Goal: Task Accomplishment & Management: Manage account settings

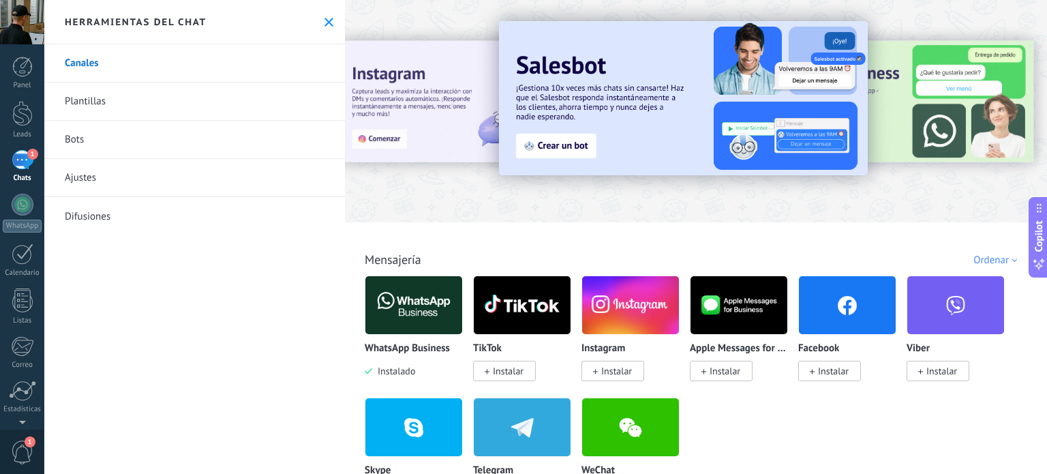
click at [328, 10] on div "Herramientas del chat" at bounding box center [194, 22] width 301 height 44
click at [324, 24] on icon at bounding box center [328, 22] width 9 height 9
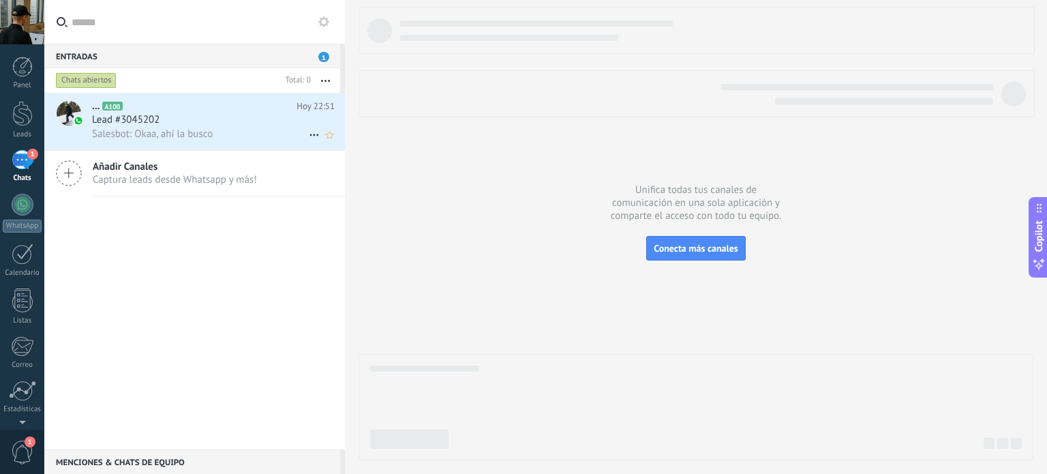
click at [221, 122] on div "Lead #3045202" at bounding box center [213, 120] width 243 height 14
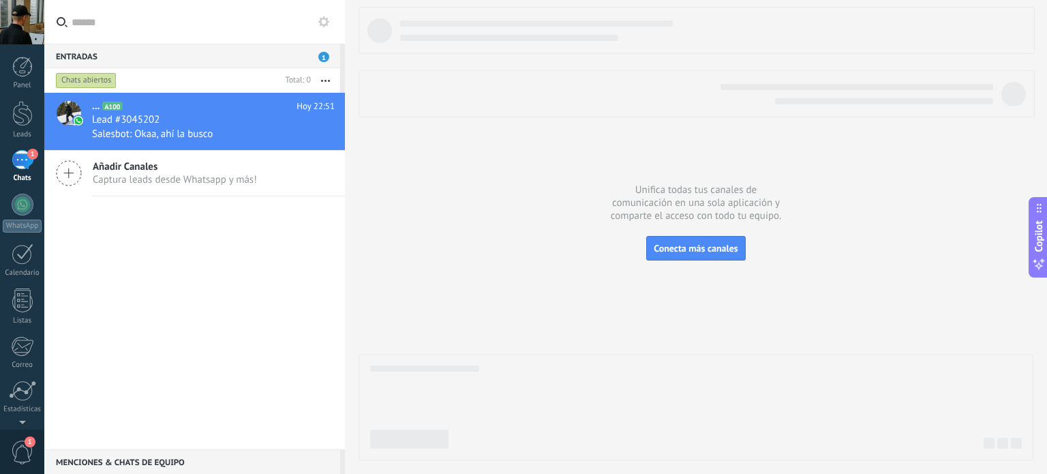
click at [27, 159] on div "1" at bounding box center [23, 160] width 22 height 20
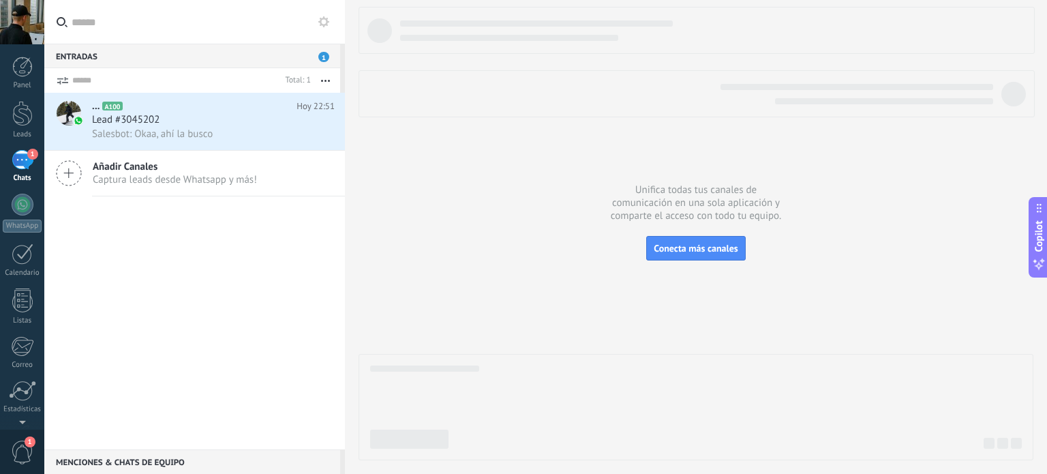
click at [229, 122] on div "Lead #3045202" at bounding box center [213, 120] width 243 height 14
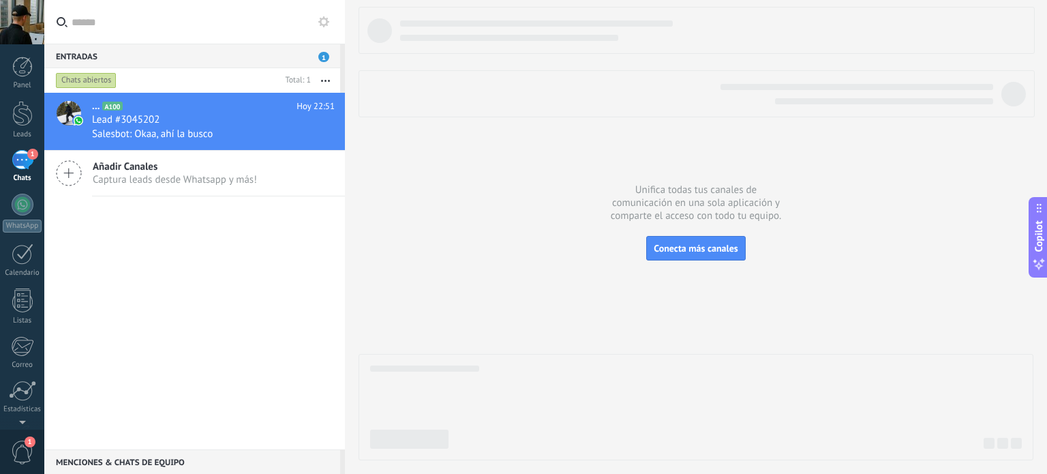
click at [327, 78] on button "button" at bounding box center [325, 80] width 29 height 25
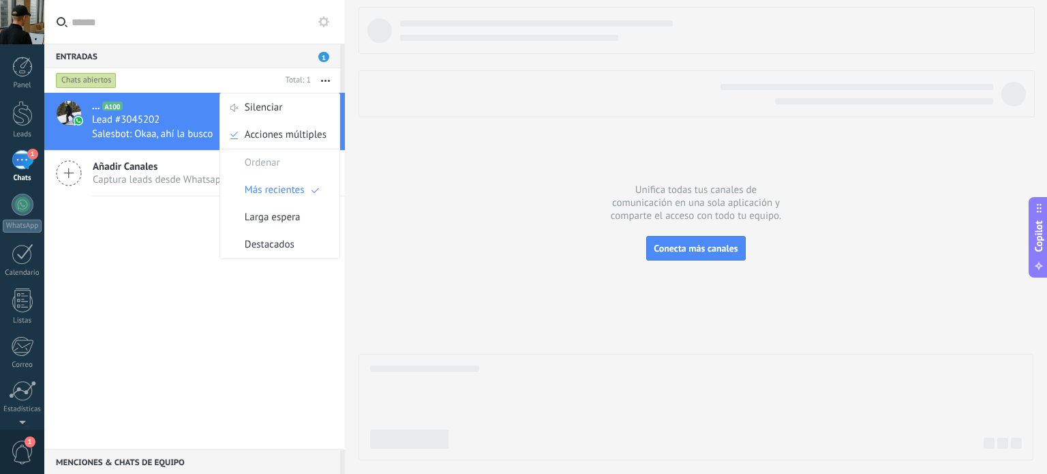
click at [327, 78] on button "button" at bounding box center [325, 80] width 29 height 25
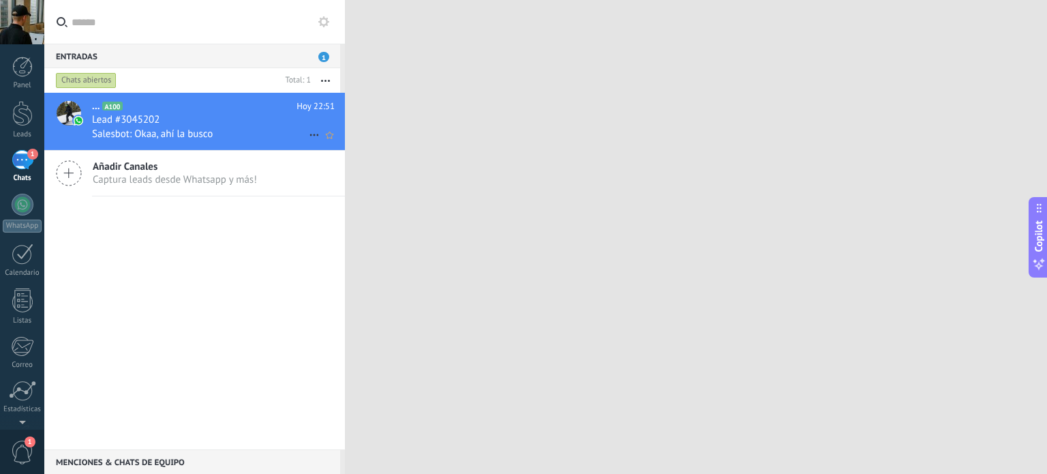
click at [231, 111] on h2 "... A100" at bounding box center [194, 106] width 204 height 14
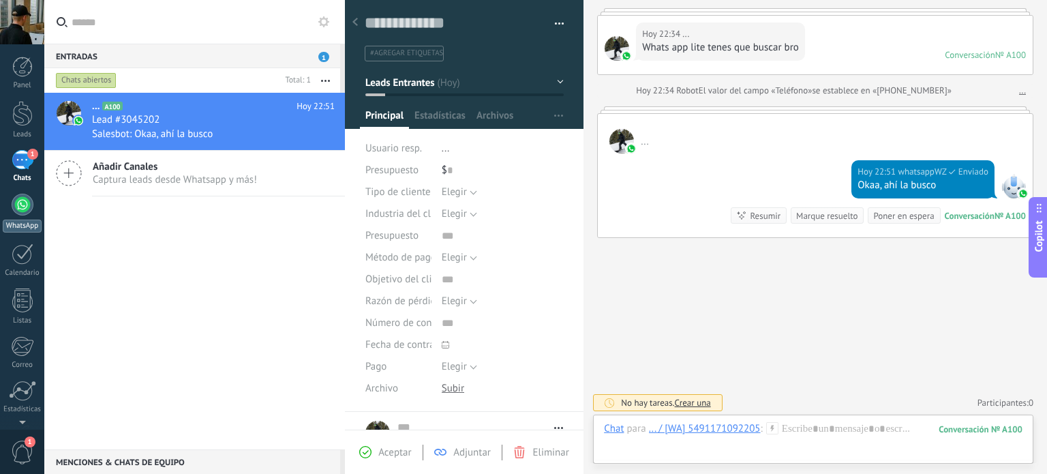
click at [18, 208] on div at bounding box center [23, 205] width 22 height 22
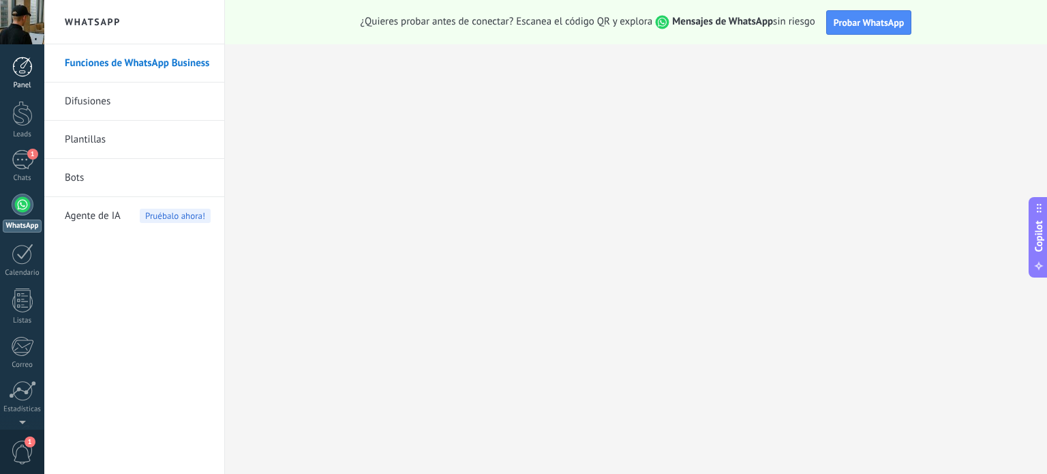
click at [19, 57] on div at bounding box center [22, 67] width 20 height 20
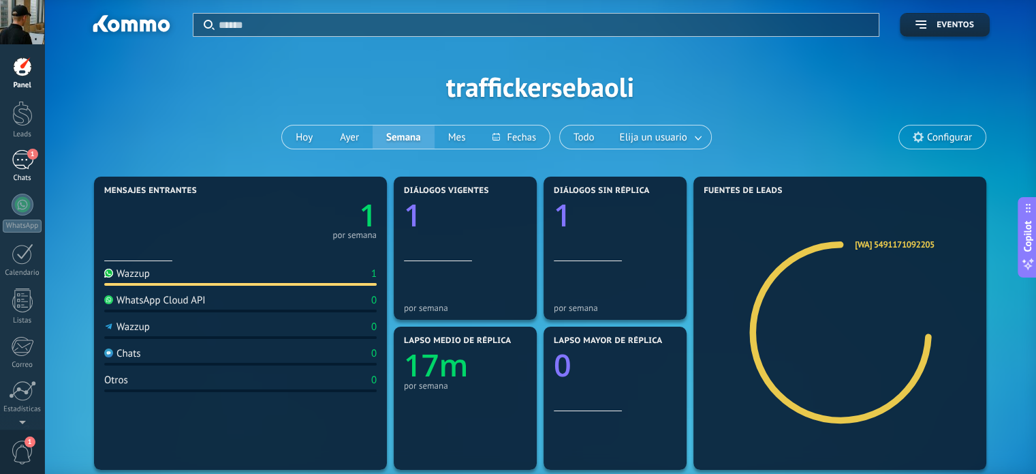
click at [22, 156] on div "1" at bounding box center [23, 160] width 22 height 20
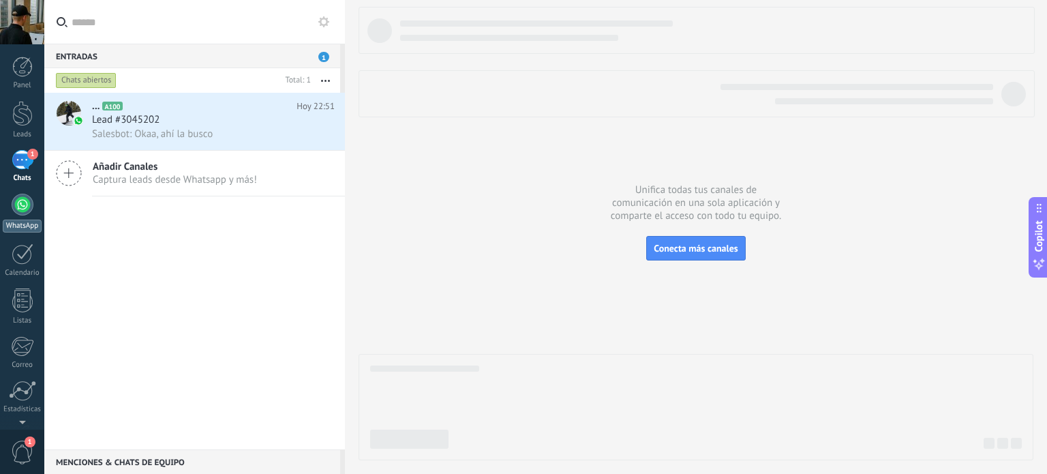
click at [20, 211] on div at bounding box center [23, 205] width 22 height 22
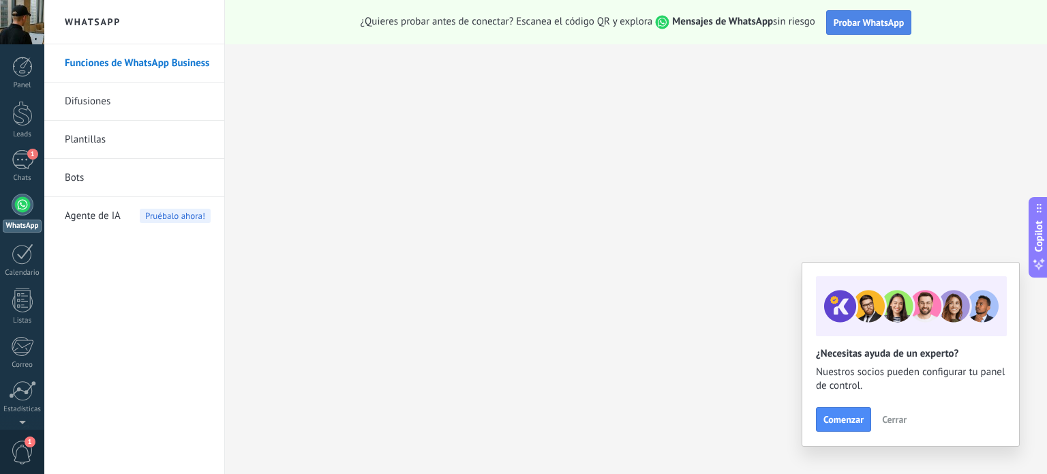
click at [864, 18] on span "Probar WhatsApp" at bounding box center [868, 22] width 71 height 12
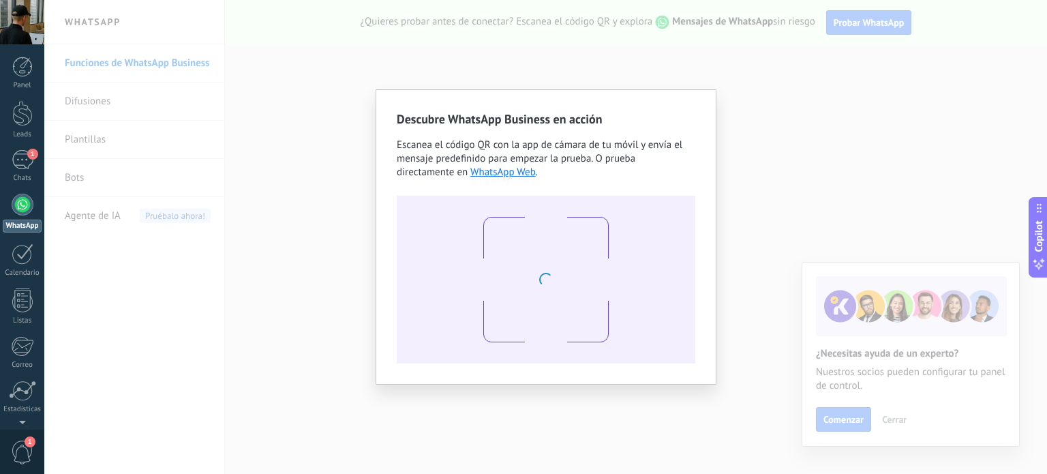
click at [720, 161] on div "Descubre WhatsApp Business en acción Escanea el código QR con la app [PERSON_NA…" at bounding box center [545, 237] width 1002 height 474
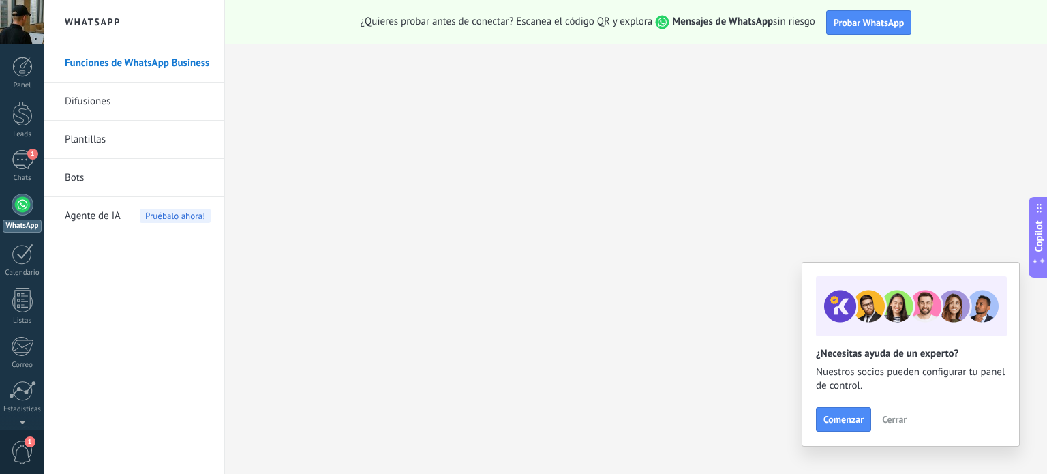
click at [900, 421] on span "Cerrar" at bounding box center [894, 419] width 25 height 10
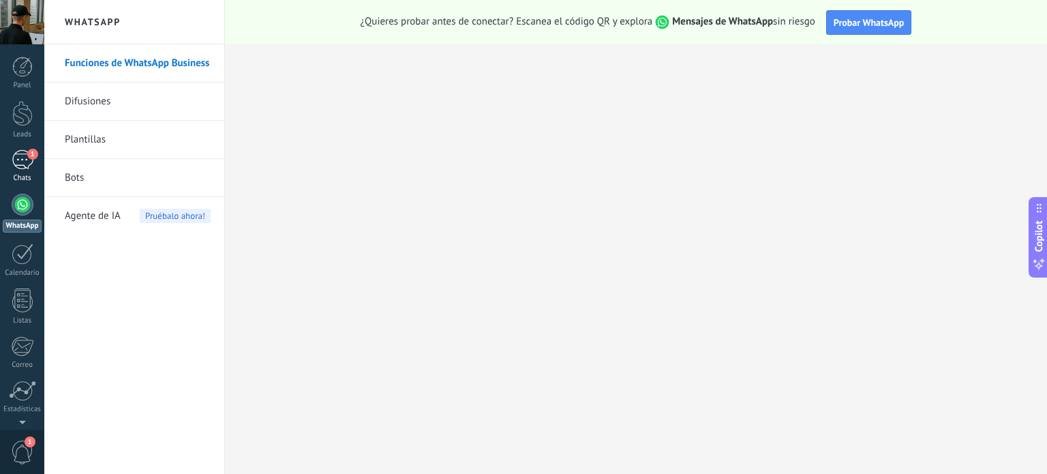
click at [15, 166] on div "1" at bounding box center [23, 160] width 22 height 20
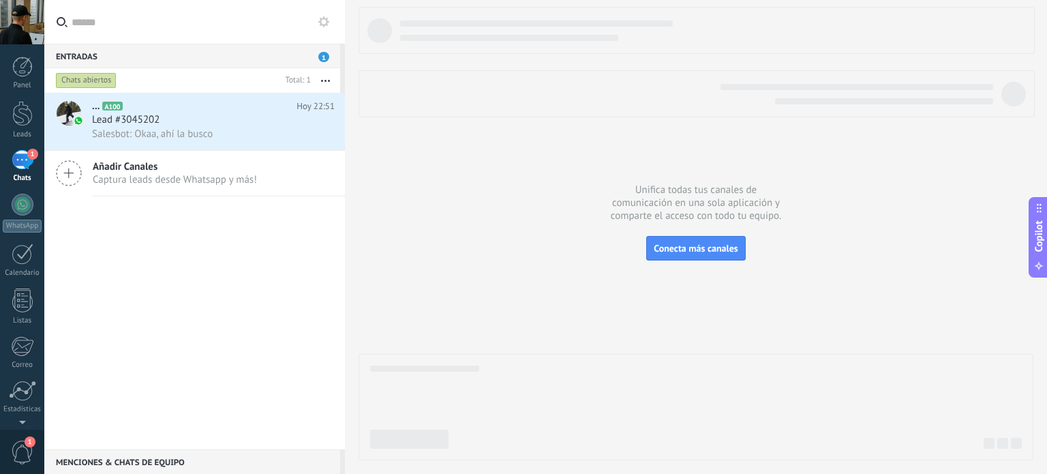
click at [114, 164] on span "Añadir Canales" at bounding box center [175, 166] width 164 height 13
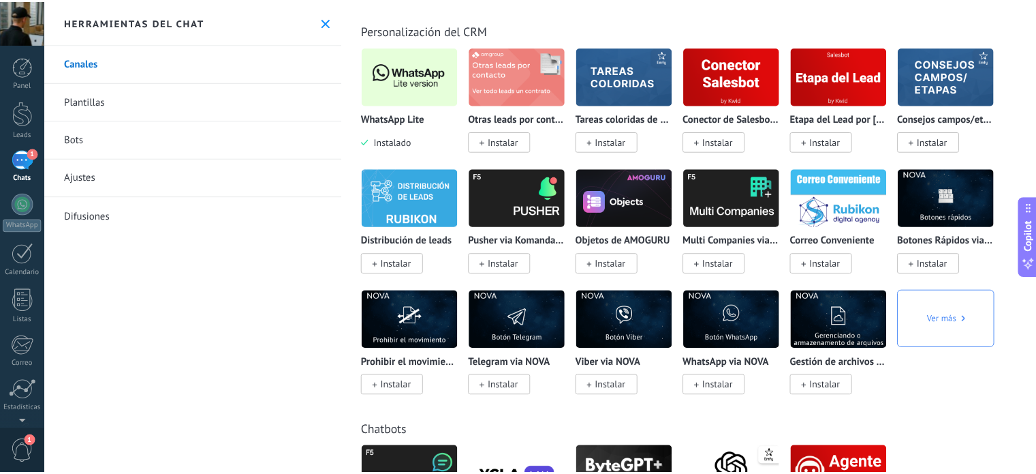
scroll to position [3287, 0]
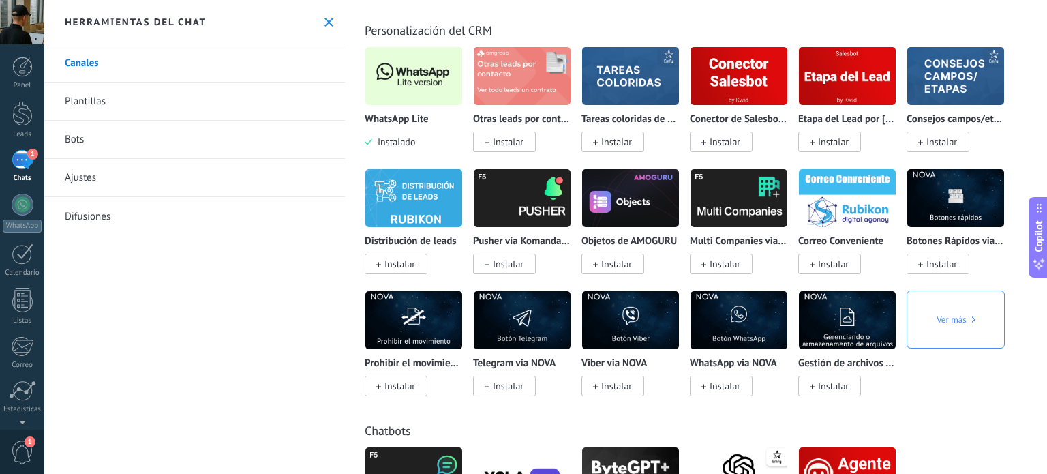
click at [424, 91] on img at bounding box center [413, 76] width 97 height 66
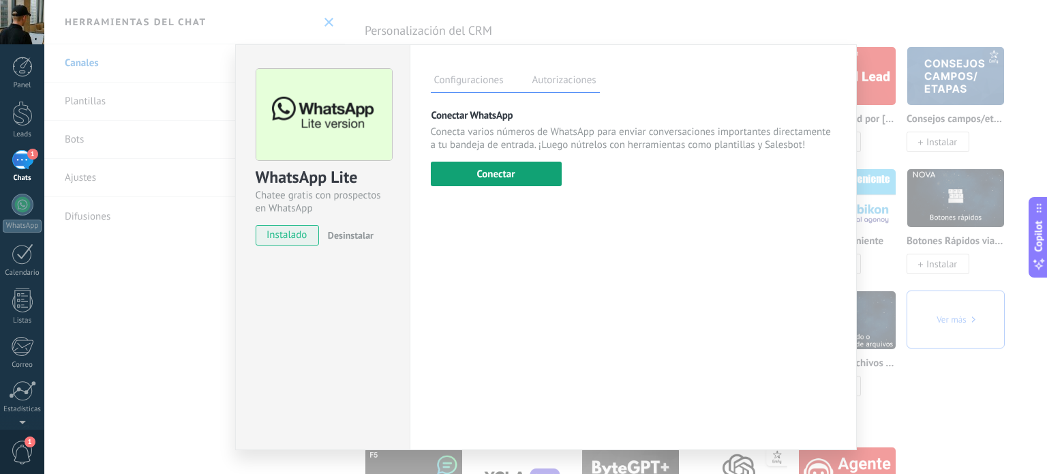
click at [491, 174] on button "Conectar" at bounding box center [496, 174] width 131 height 25
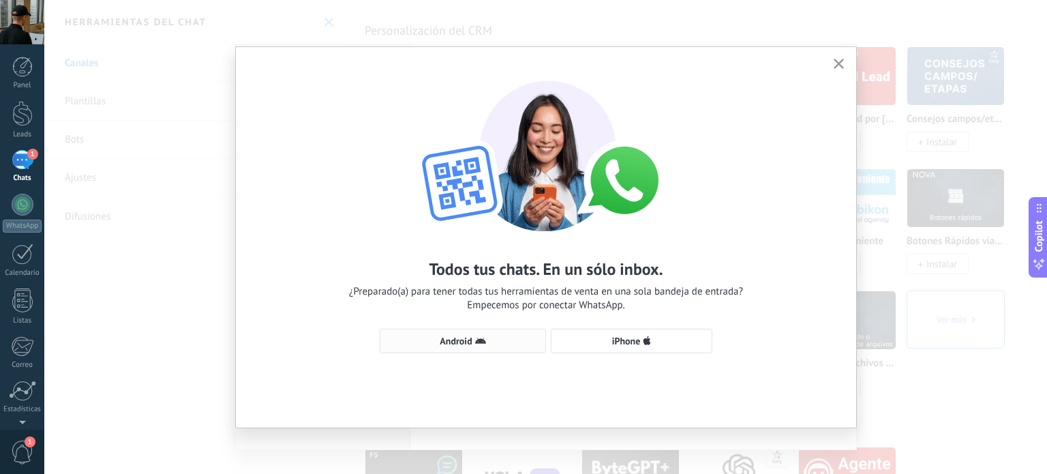
click at [489, 348] on button "Android" at bounding box center [463, 340] width 166 height 25
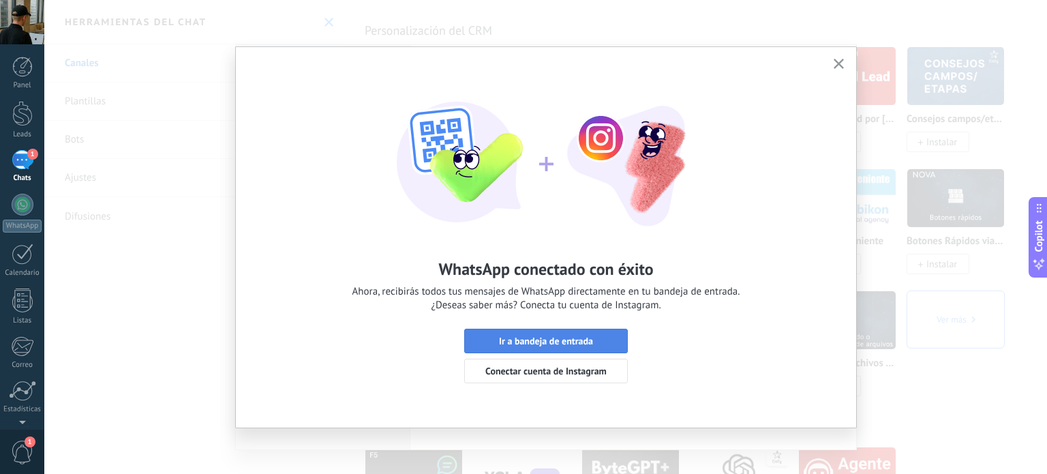
click at [556, 338] on span "Ir a bandeja de entrada" at bounding box center [546, 341] width 94 height 10
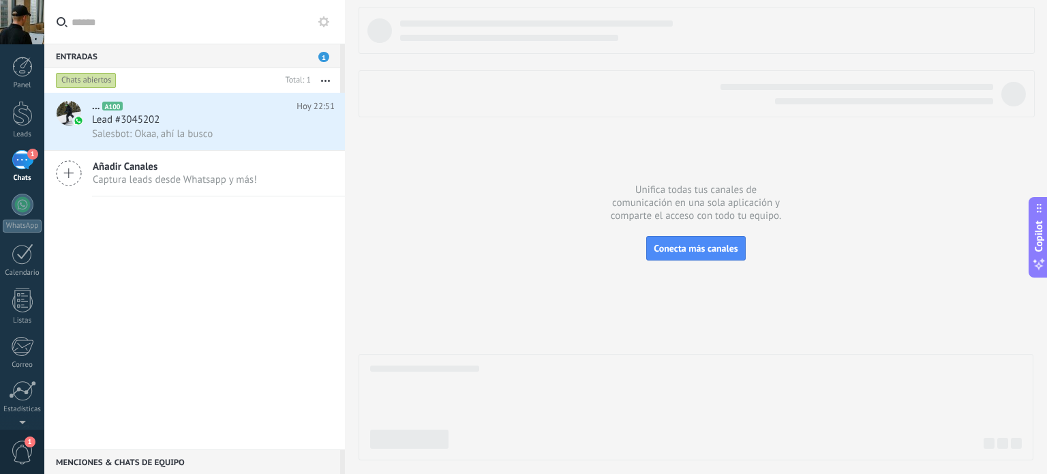
click at [326, 86] on button "button" at bounding box center [325, 80] width 29 height 25
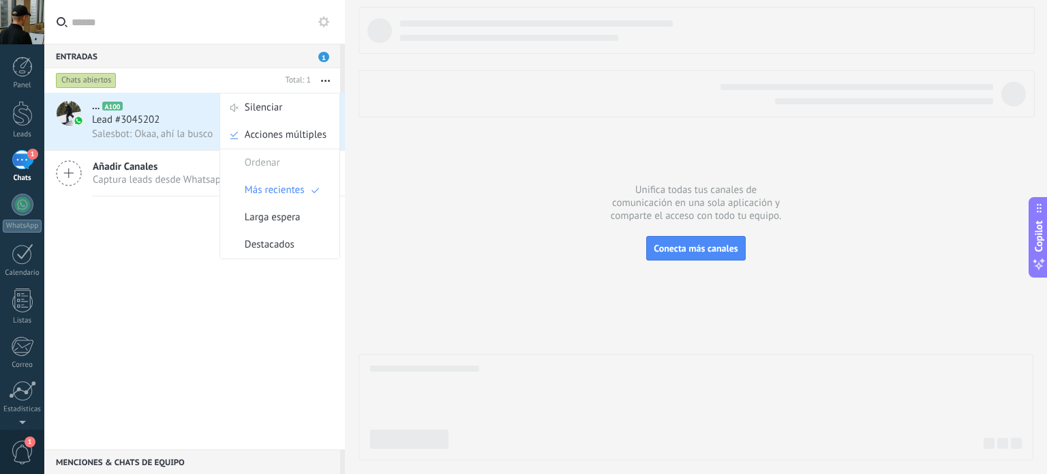
click at [247, 57] on div "Entradas 1" at bounding box center [192, 56] width 296 height 25
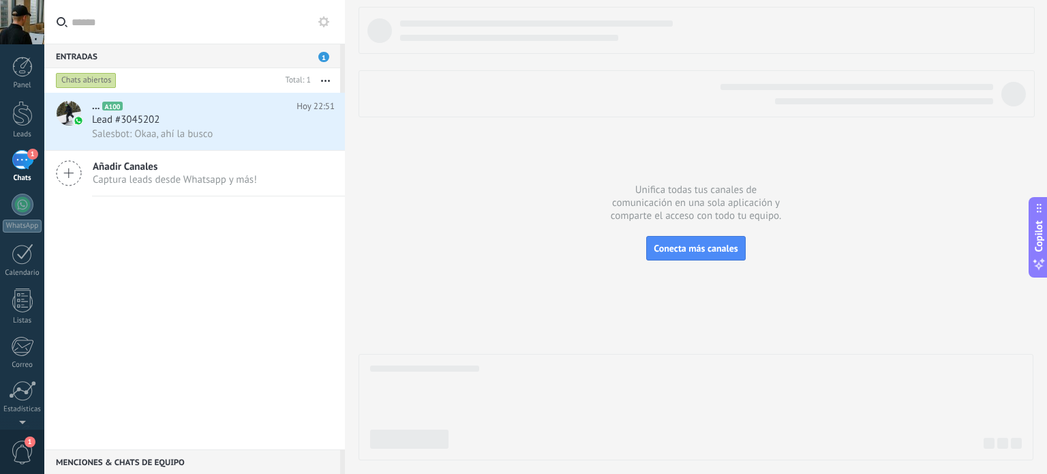
click at [315, 55] on div "Entradas 1" at bounding box center [192, 56] width 296 height 25
click at [330, 54] on div "Entradas 1" at bounding box center [192, 56] width 296 height 25
click at [26, 210] on div at bounding box center [23, 205] width 22 height 22
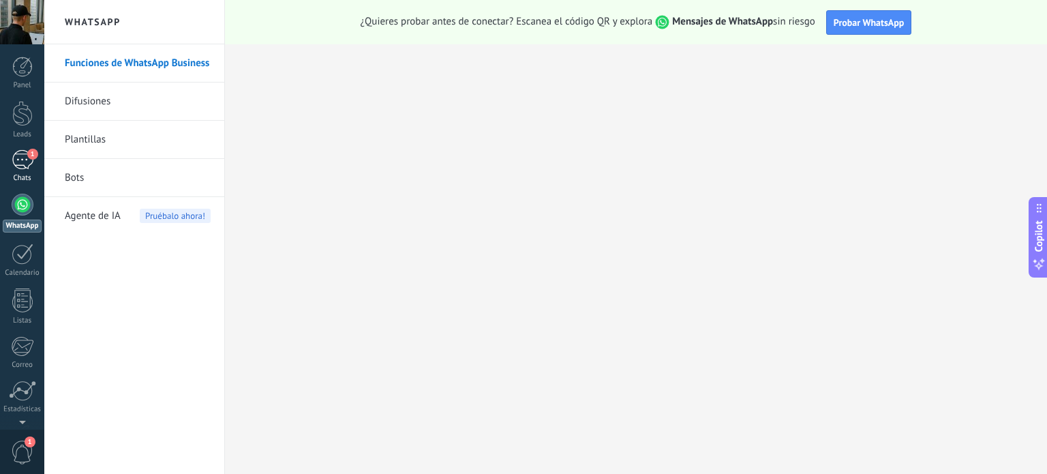
click at [19, 167] on div "1" at bounding box center [23, 160] width 22 height 20
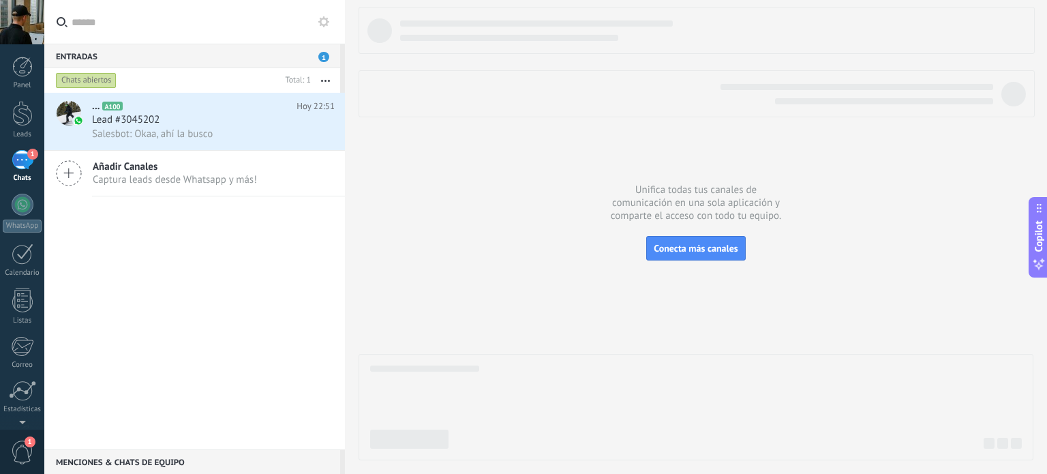
click at [61, 75] on div "Chats abiertos" at bounding box center [86, 80] width 61 height 16
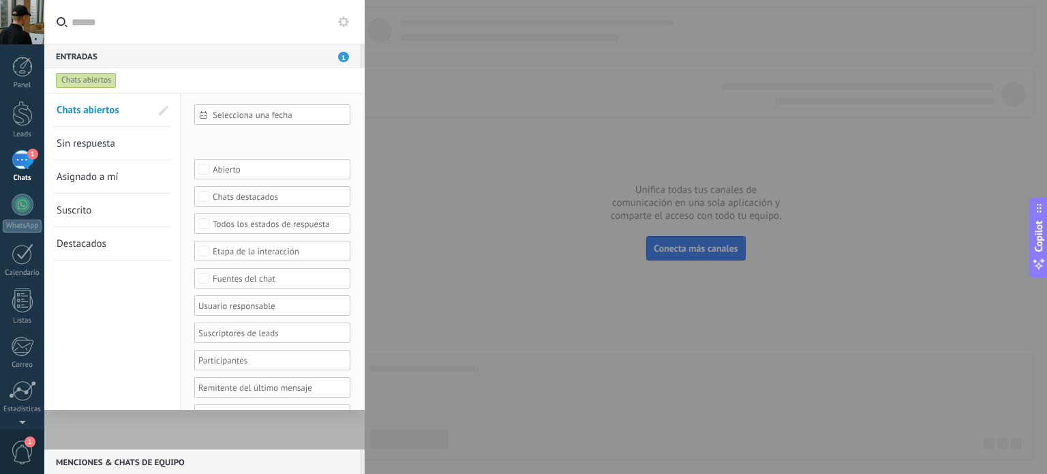
click at [91, 164] on link "Asignado a mí" at bounding box center [104, 176] width 94 height 33
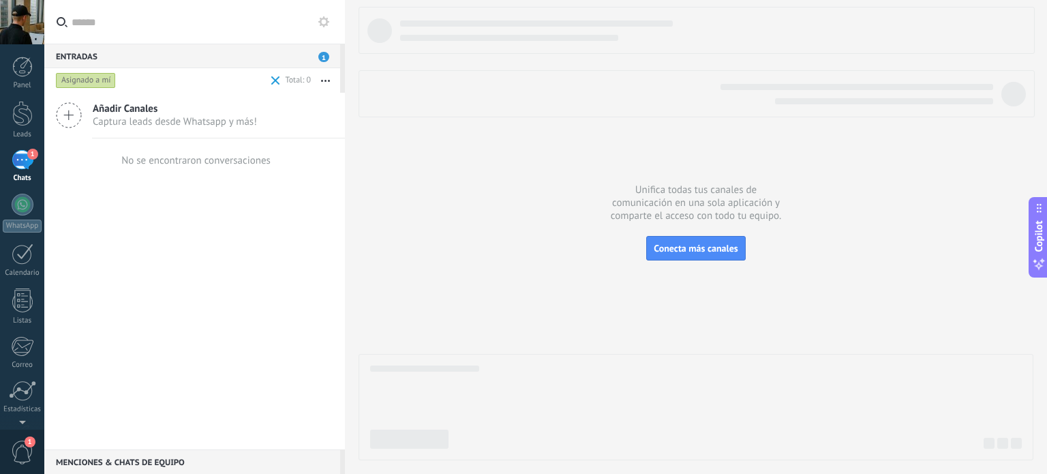
click at [144, 129] on div "Añadir Canales Captura leads desde Whatsapp y más!" at bounding box center [194, 116] width 301 height 46
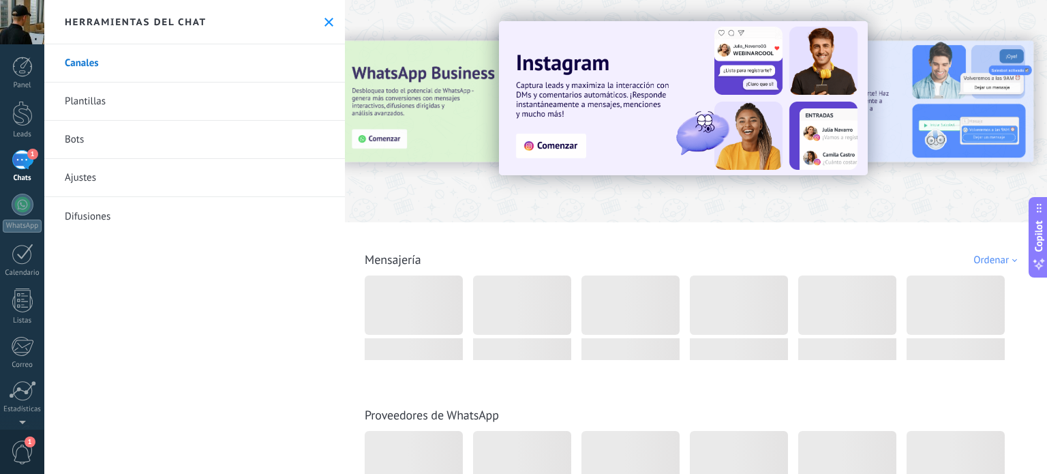
click at [324, 20] on icon at bounding box center [328, 22] width 9 height 9
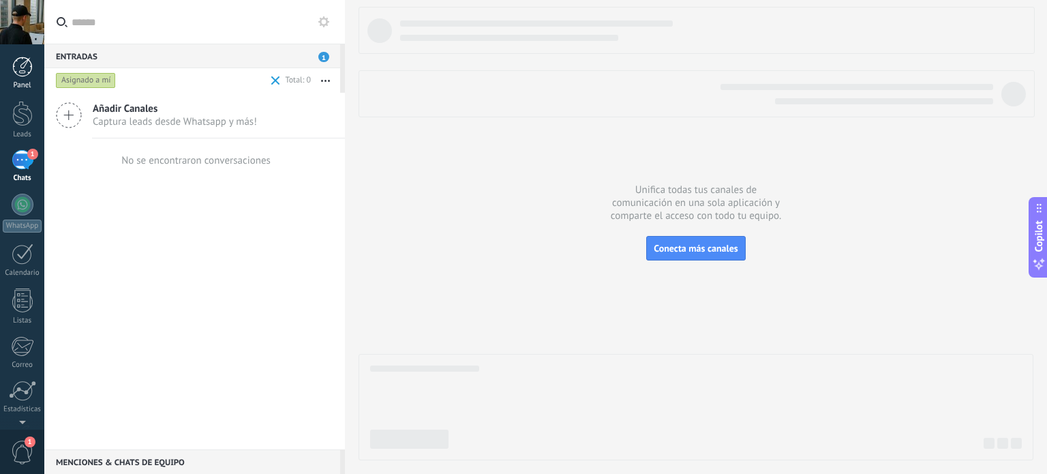
click at [24, 87] on div "Panel" at bounding box center [23, 85] width 40 height 9
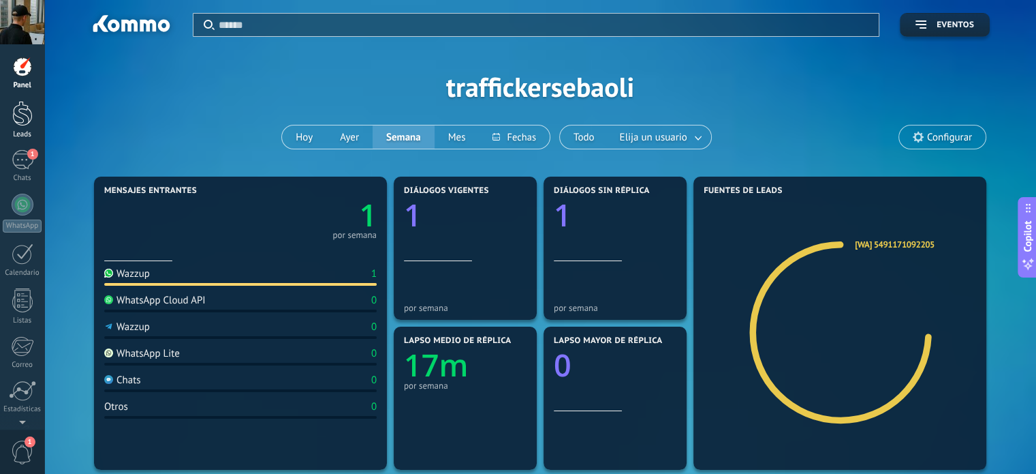
click at [8, 119] on link "Leads" at bounding box center [22, 120] width 44 height 38
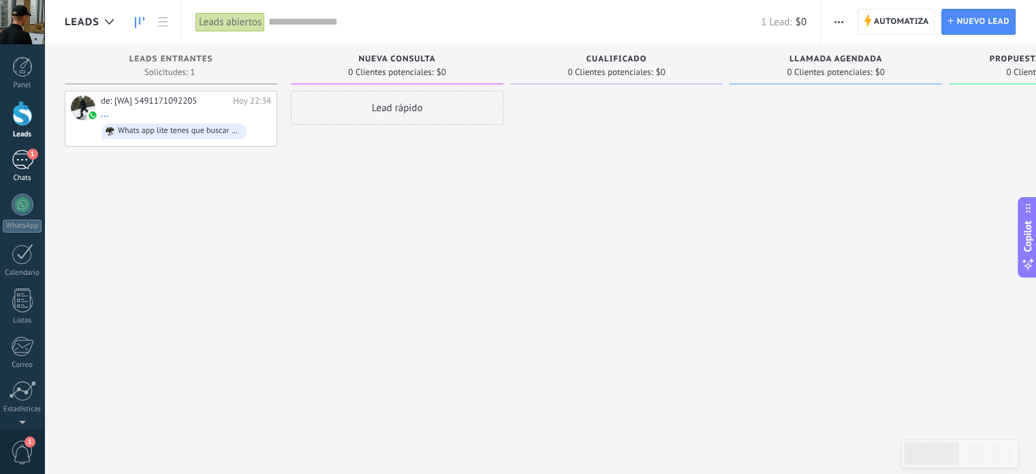
click at [22, 155] on div "1" at bounding box center [23, 160] width 22 height 20
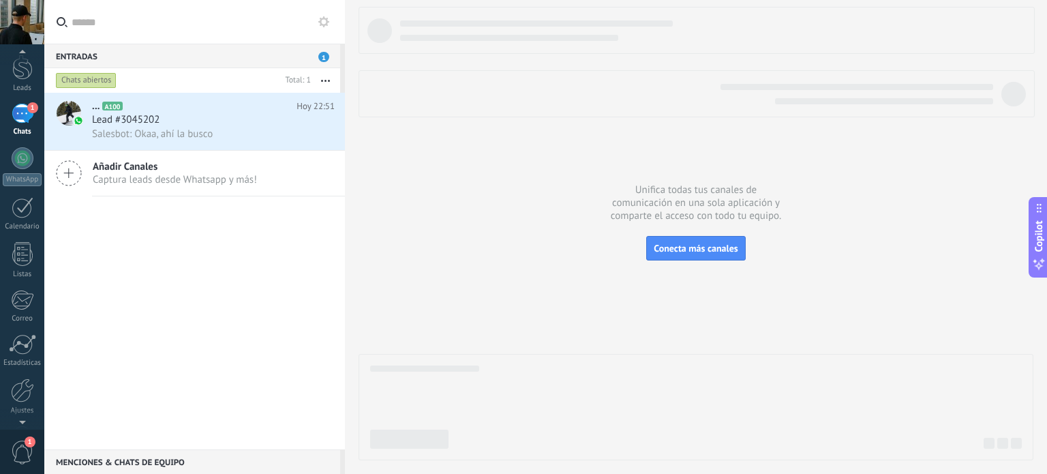
scroll to position [49, 0]
click at [22, 155] on div at bounding box center [23, 155] width 22 height 22
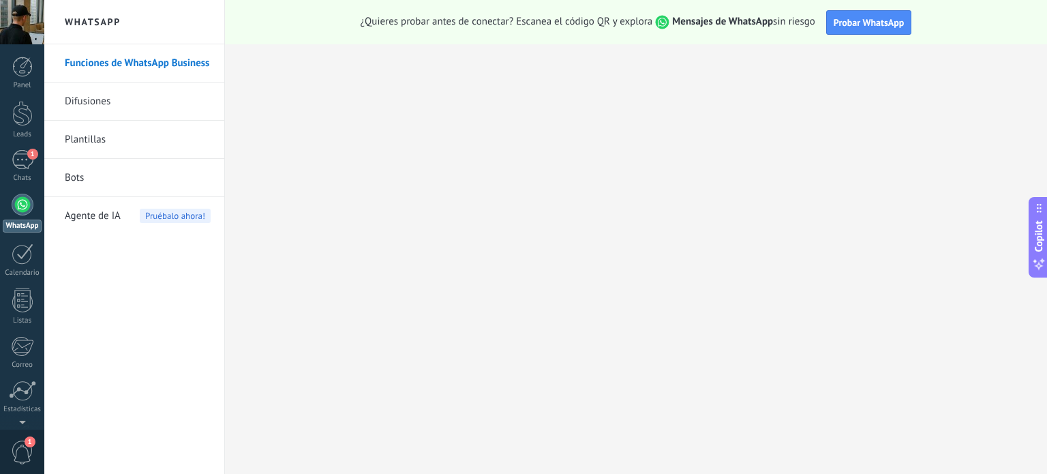
click at [21, 453] on span "1" at bounding box center [22, 452] width 23 height 24
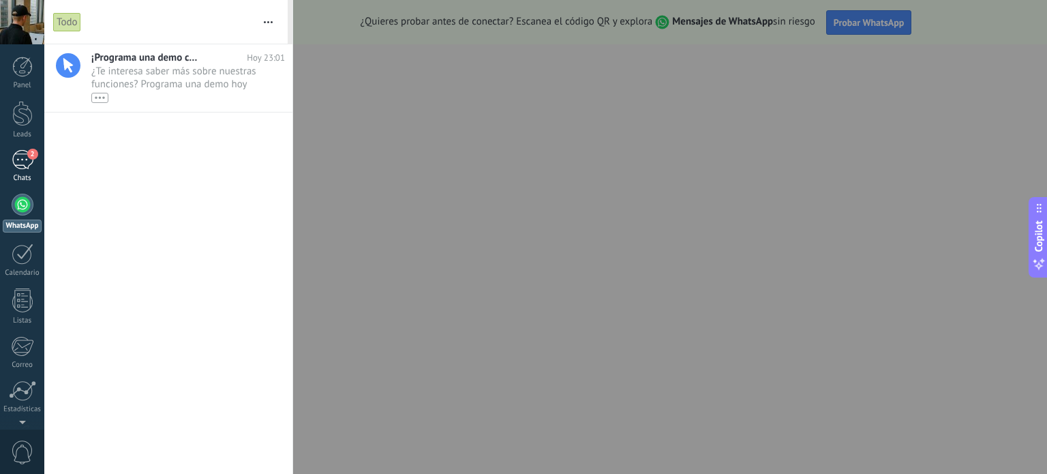
click at [8, 155] on link "2 Chats" at bounding box center [22, 166] width 44 height 33
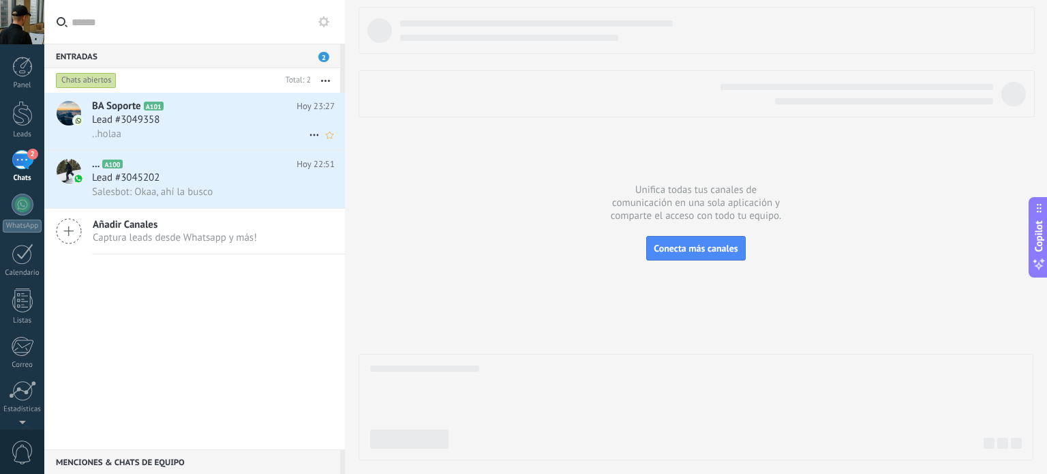
click at [189, 127] on div "Lead #3049358" at bounding box center [213, 120] width 243 height 14
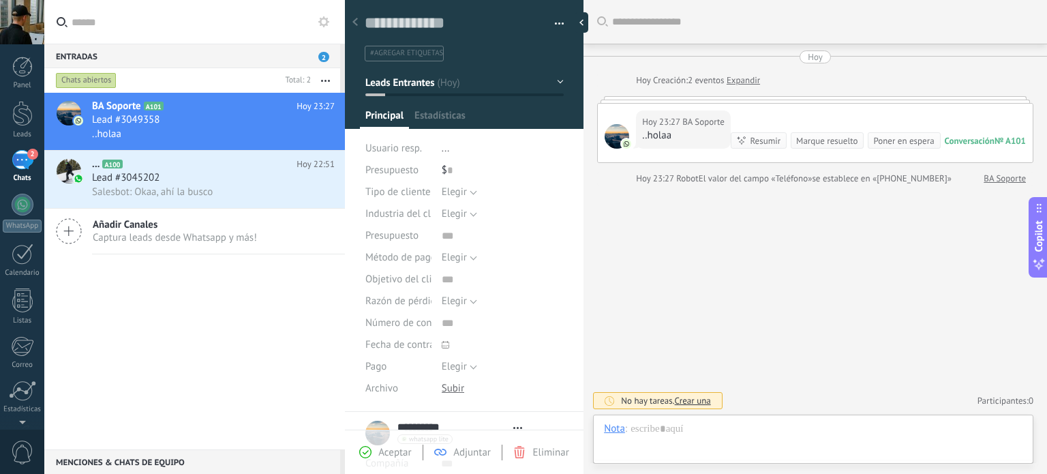
scroll to position [20, 0]
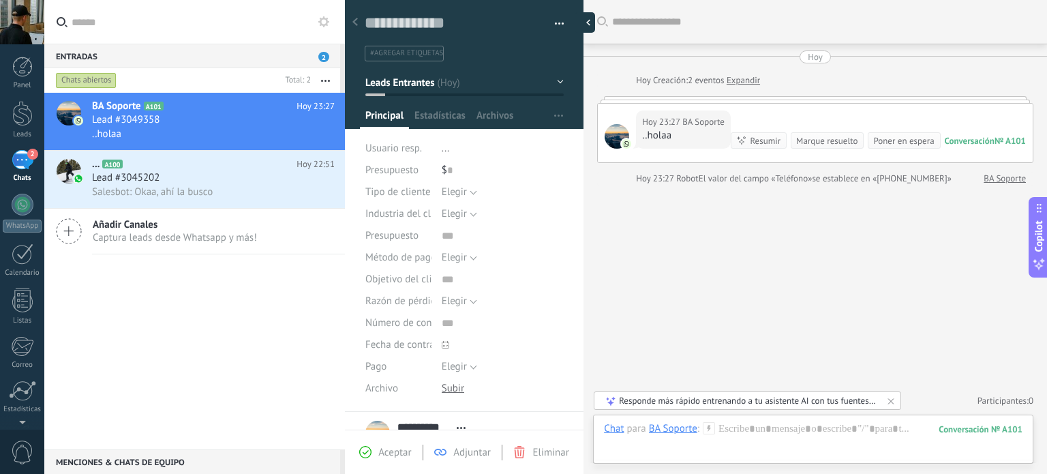
click at [590, 22] on div at bounding box center [584, 22] width 20 height 20
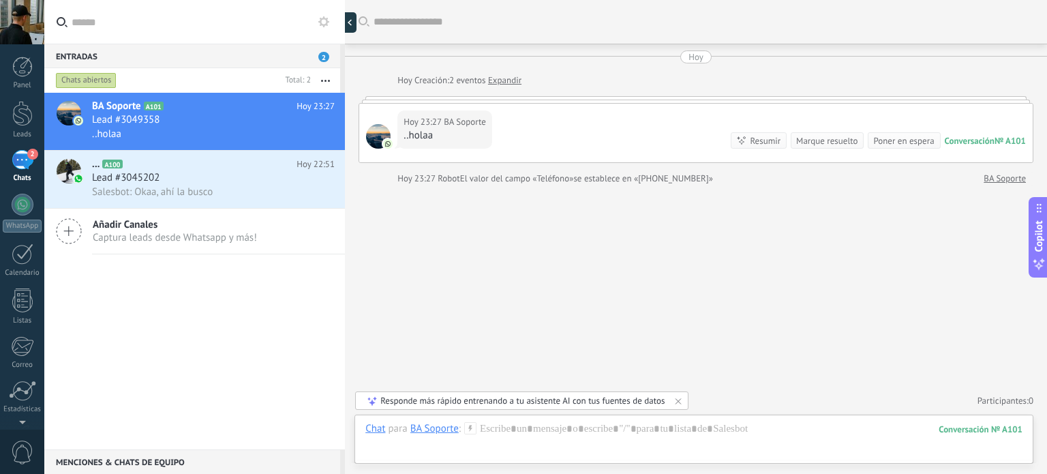
type textarea "**********"
click at [206, 201] on div "... A100 Hoy 22:51 Lead #3045202 Salesbot: [GEOGRAPHIC_DATA], ahí la busco" at bounding box center [218, 179] width 253 height 57
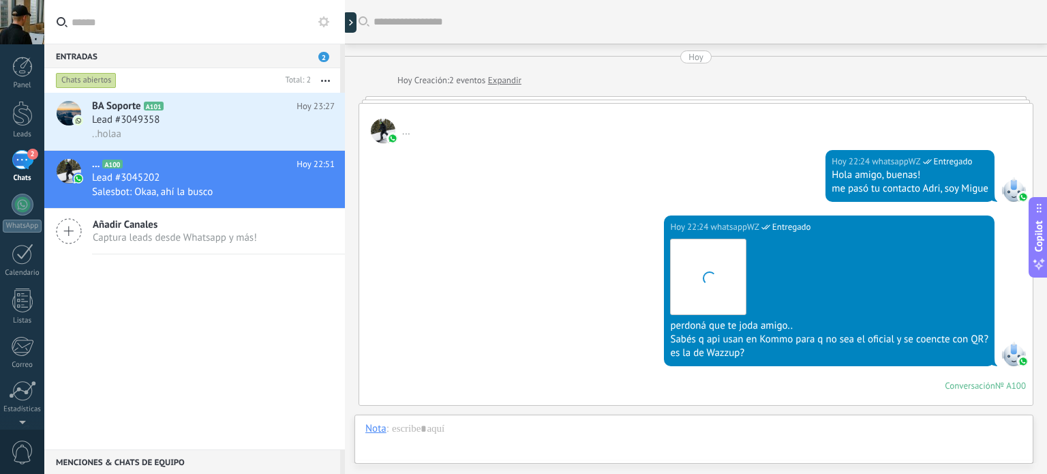
scroll to position [411, 0]
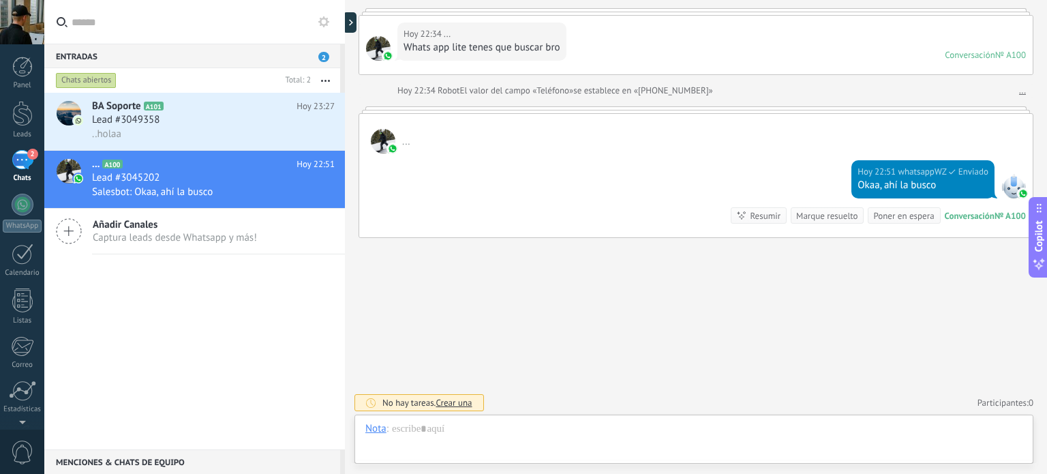
click at [534, 221] on div "Hoy 22:51 whatsappWZ Enviado Okaa, ahí la busco Conversación № A100 Conversació…" at bounding box center [695, 195] width 673 height 84
click at [204, 98] on div "BA Soporte A101 Hoy 23:27 Lead #3049358 ..holaa" at bounding box center [218, 121] width 253 height 57
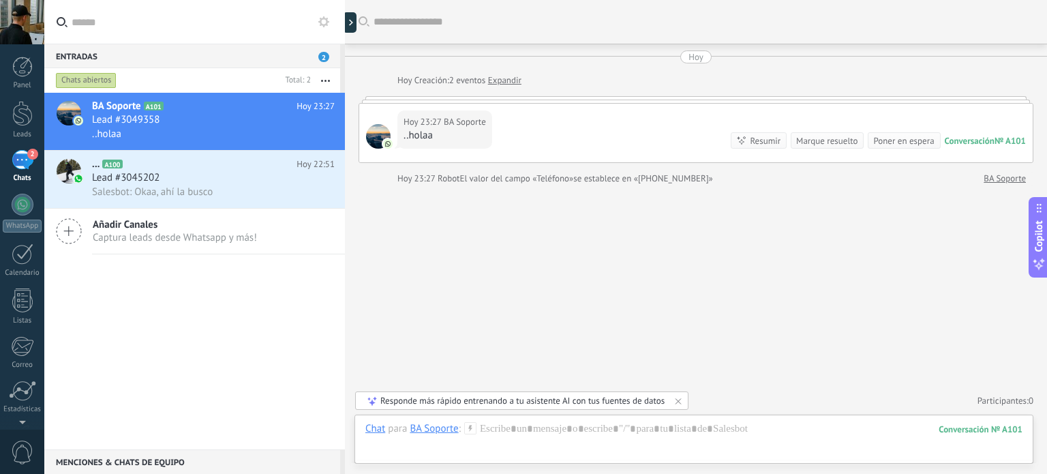
click at [566, 125] on div "Hoy 23:27 BA Soporte ..holaa Conversación № A101 Conversación № A101 Resumir Re…" at bounding box center [695, 133] width 673 height 59
click at [257, 121] on div "Lead #3049358" at bounding box center [213, 120] width 243 height 14
click at [248, 169] on h2 "... A100" at bounding box center [194, 164] width 204 height 14
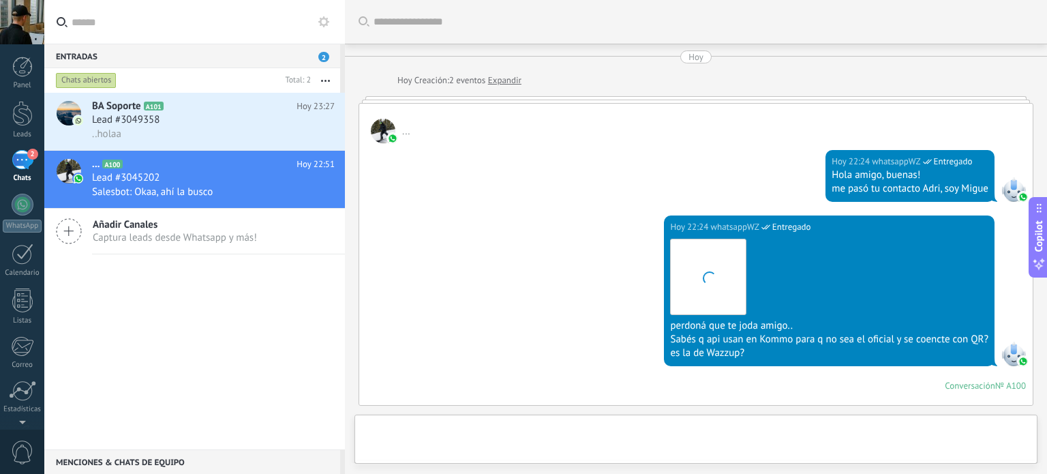
scroll to position [411, 0]
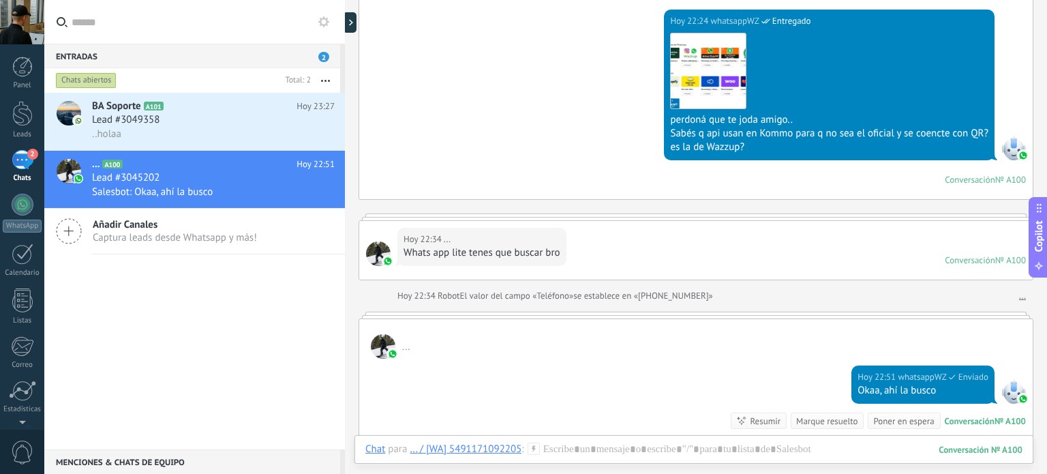
click at [686, 171] on div "Hoy 22:24 whatsappWZ Entregado [PERSON_NAME] perdoná que te joda amigo.. [PERSO…" at bounding box center [695, 104] width 673 height 189
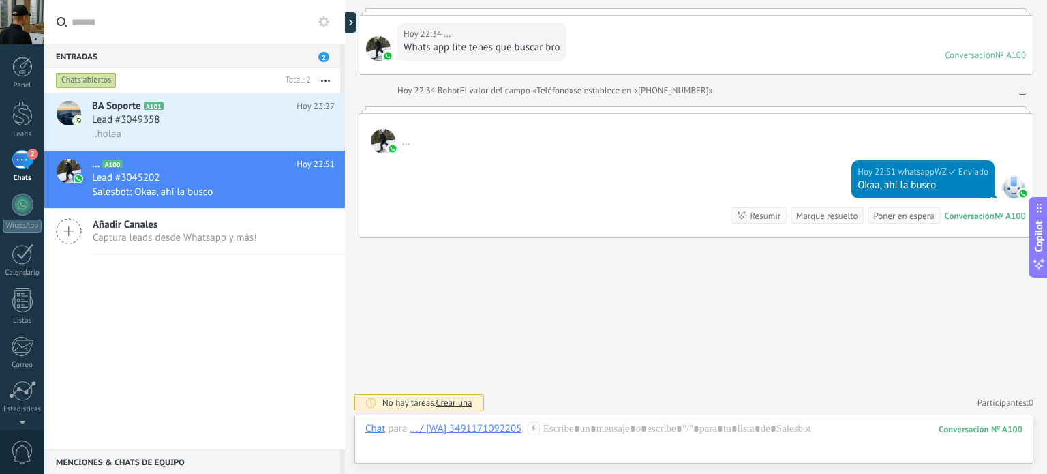
click at [153, 348] on div "BA Soporte A101 Hoy 23:27 Lead #3049358 ..holaa ... A100 Hoy 22:51 Lead #304520…" at bounding box center [194, 271] width 301 height 356
click at [25, 217] on link "WhatsApp" at bounding box center [22, 213] width 44 height 39
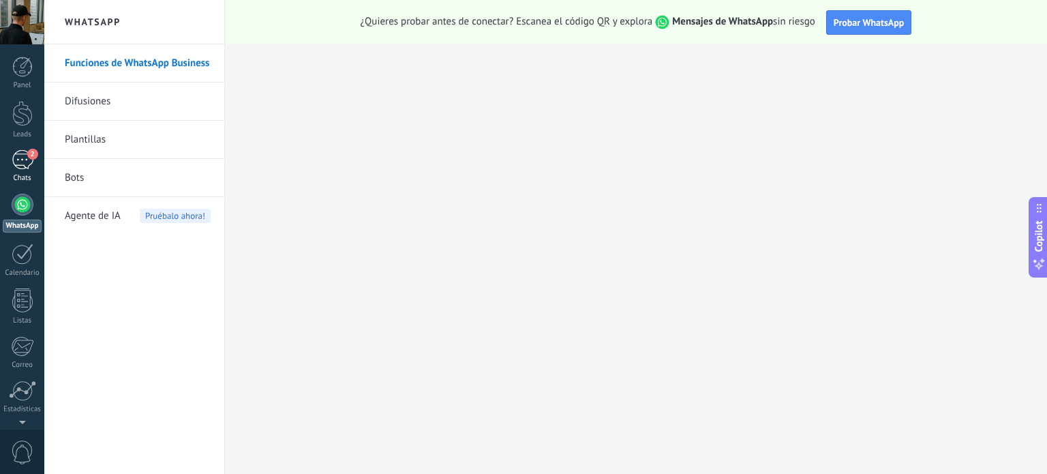
click at [23, 166] on div "2" at bounding box center [23, 160] width 22 height 20
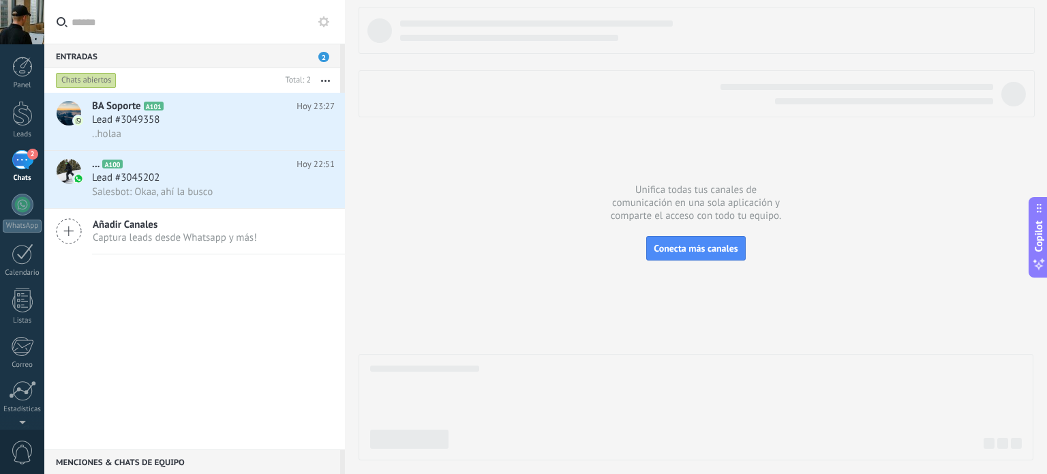
click at [117, 226] on span "Añadir Canales" at bounding box center [175, 224] width 164 height 13
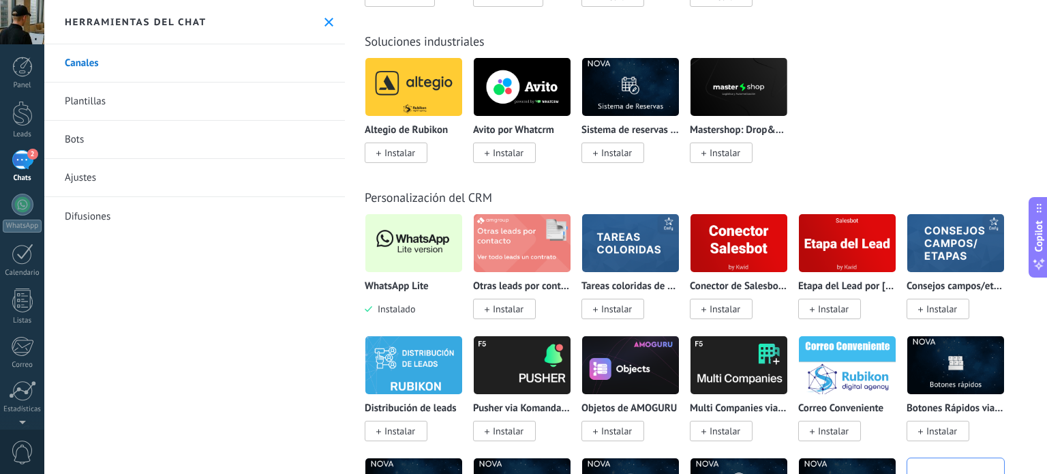
scroll to position [3120, 0]
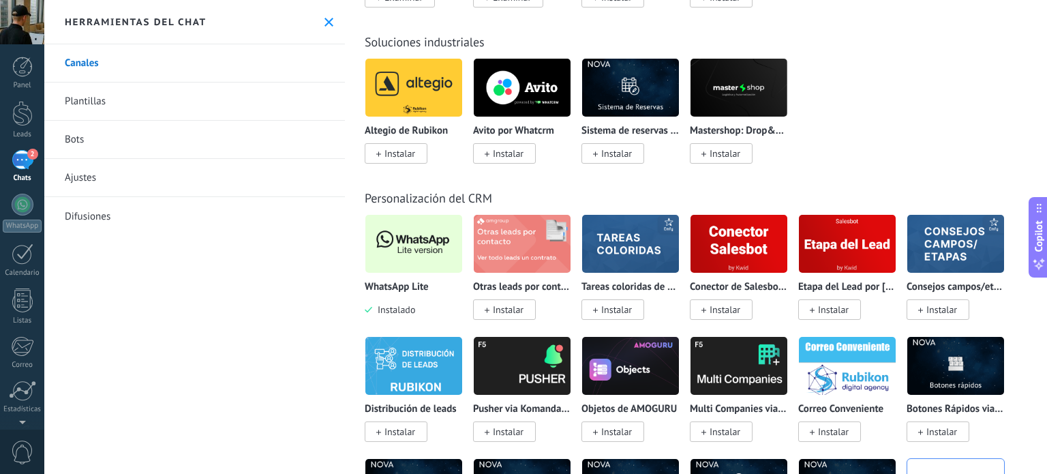
click at [435, 247] on img at bounding box center [413, 244] width 97 height 66
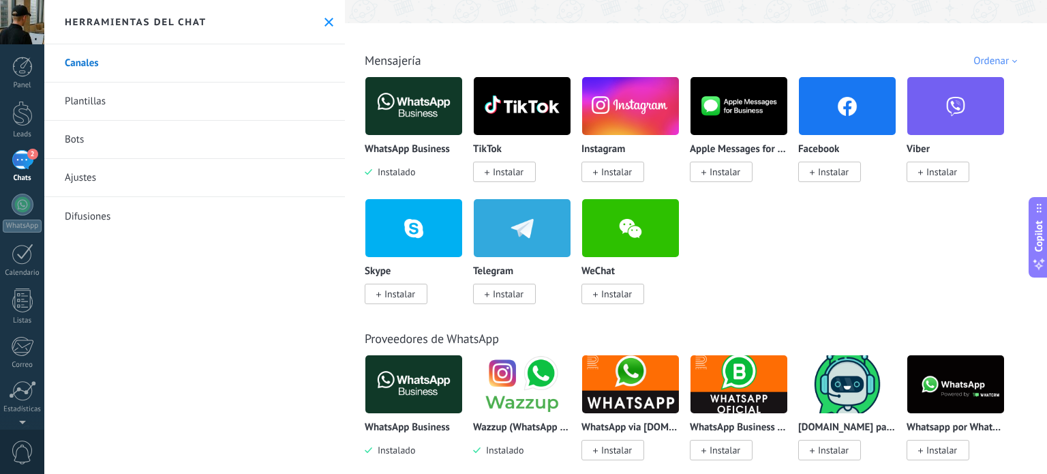
scroll to position [0, 0]
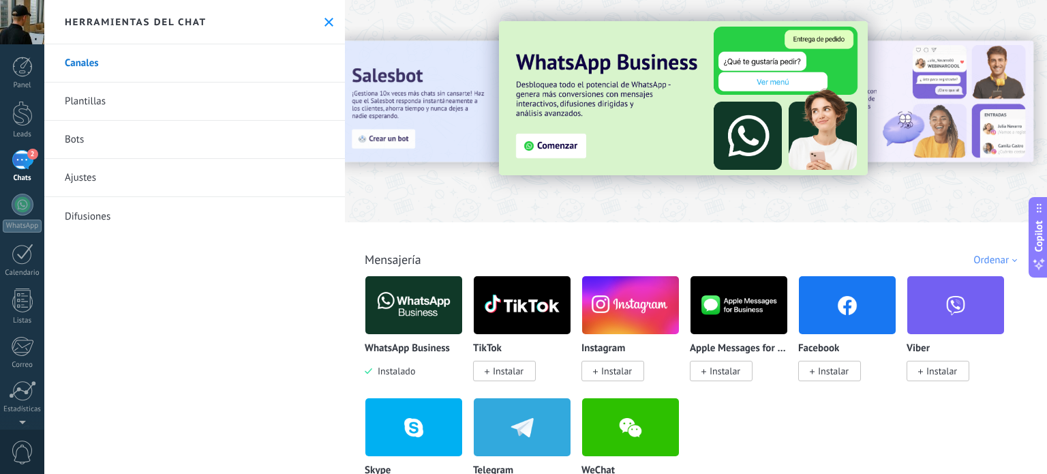
click at [324, 19] on icon at bounding box center [328, 22] width 9 height 9
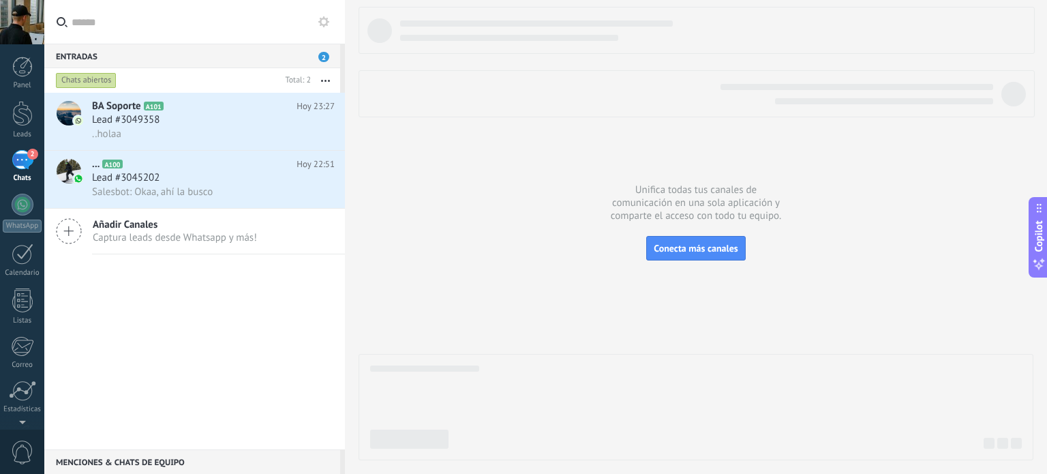
click at [22, 167] on div "2" at bounding box center [23, 160] width 22 height 20
click at [215, 111] on h2 "BA Soporte A101" at bounding box center [194, 106] width 204 height 14
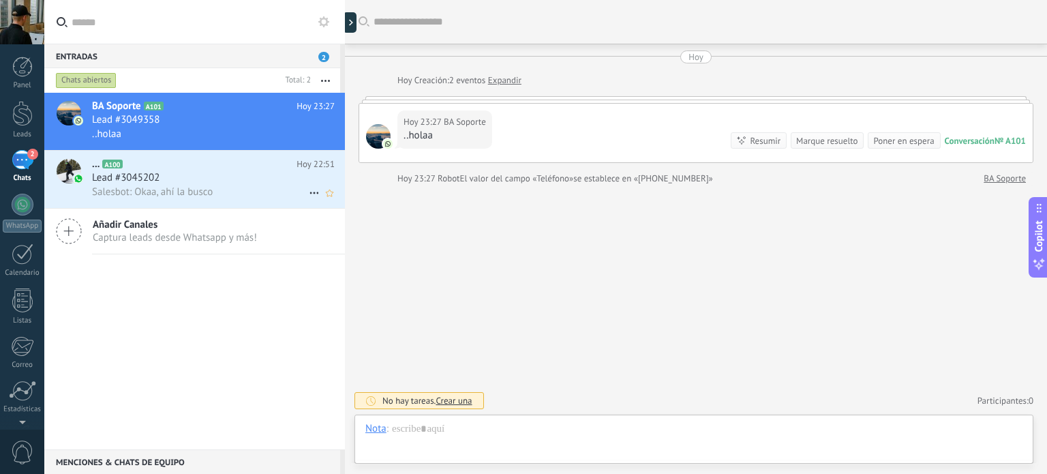
click at [232, 181] on div "Lead #3045202" at bounding box center [213, 178] width 243 height 14
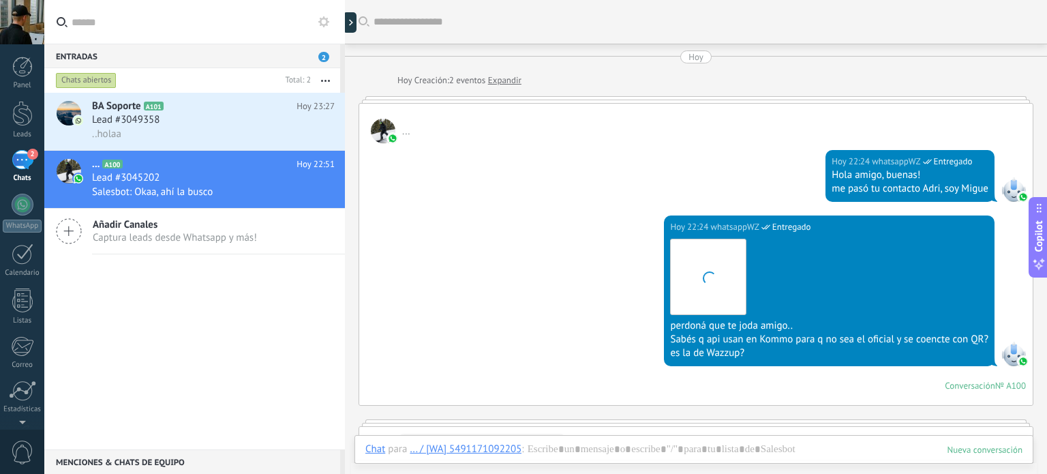
scroll to position [344, 0]
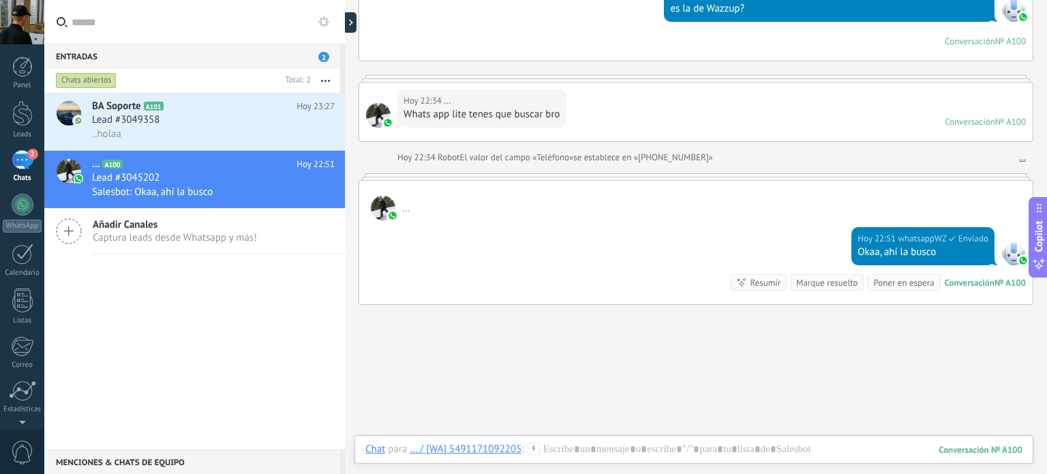
click at [549, 256] on div "Hoy 22:51 whatsappWZ Enviado Okaa, ahí la busco Conversación № A100 Conversació…" at bounding box center [695, 262] width 673 height 84
click at [749, 452] on div at bounding box center [693, 462] width 657 height 41
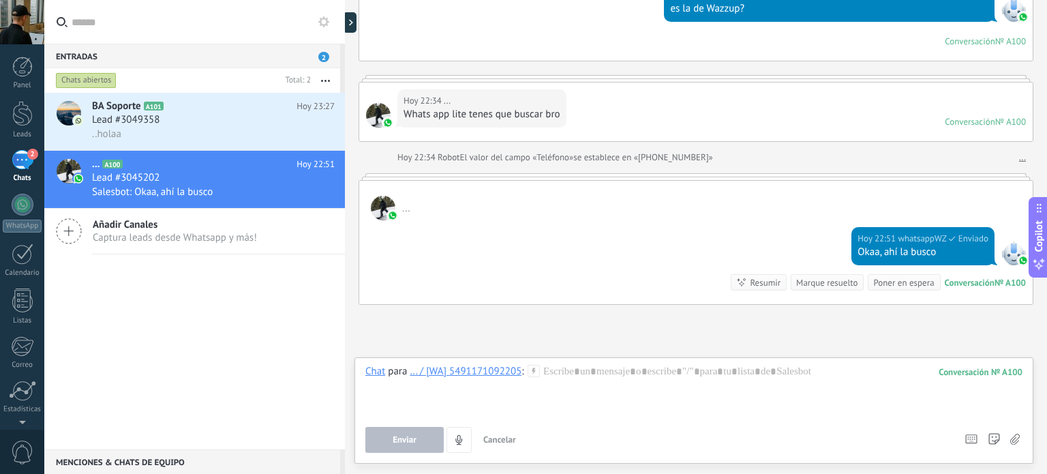
click at [993, 440] on icon at bounding box center [994, 439] width 12 height 12
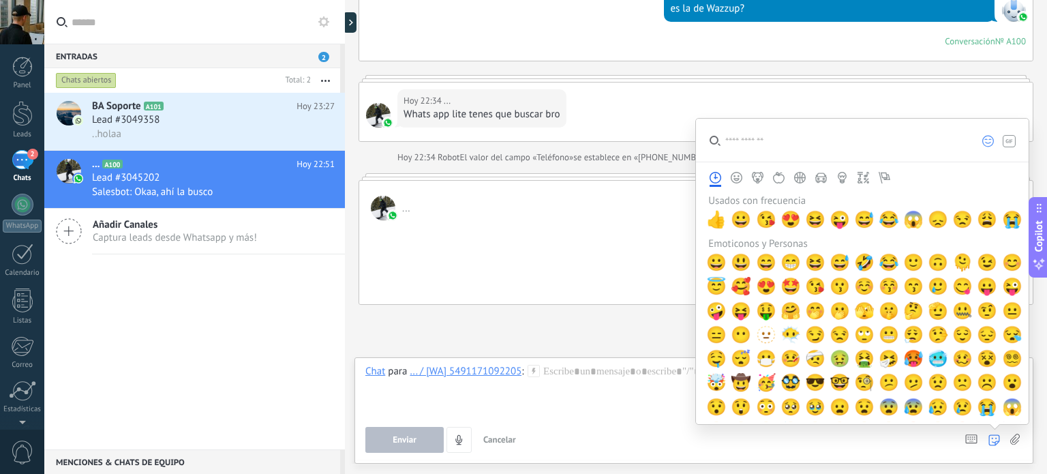
click at [893, 433] on div "Enviar Cancelar Rastrear clics en links ? Reducir links largos y rastrear clics…" at bounding box center [658, 440] width 587 height 26
click at [989, 435] on icon at bounding box center [994, 440] width 12 height 12
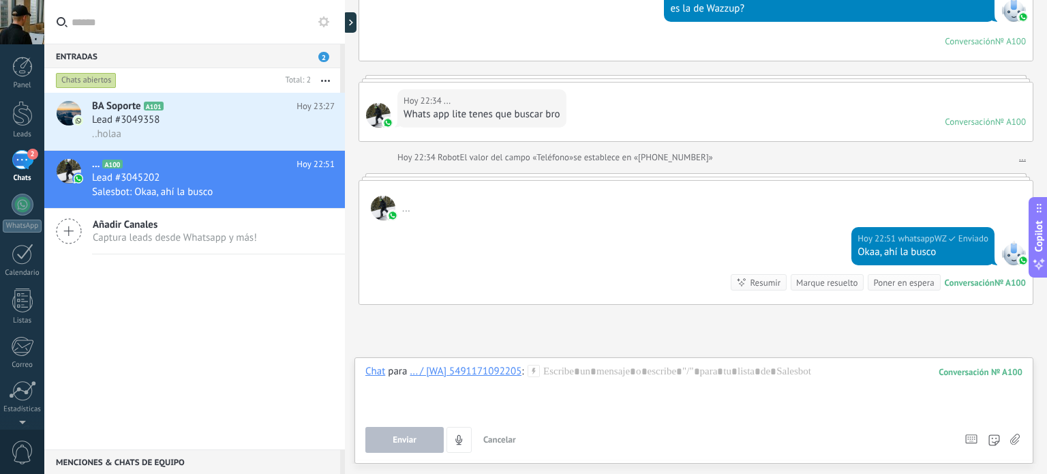
click at [1012, 438] on use at bounding box center [1015, 438] width 10 height 11
click at [0, 0] on input "file" at bounding box center [0, 0] width 0 height 0
click at [962, 437] on div "Atajos – ejecutar bots y plantillas – seleccionar acción – mencionar a un coleg…" at bounding box center [973, 440] width 22 height 26
click at [648, 380] on div at bounding box center [693, 391] width 657 height 52
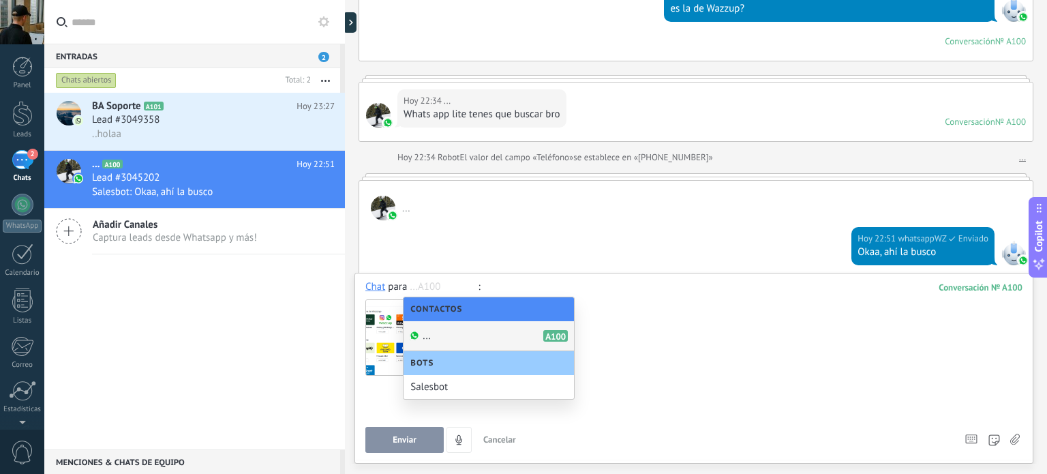
click at [648, 380] on div at bounding box center [693, 406] width 657 height 52
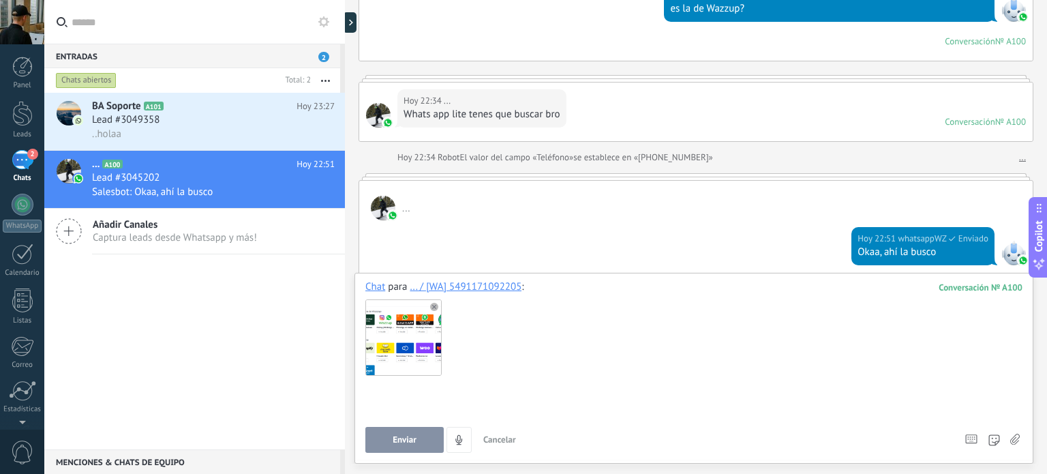
click at [648, 380] on div at bounding box center [691, 406] width 653 height 52
click at [435, 308] on use at bounding box center [434, 307] width 8 height 8
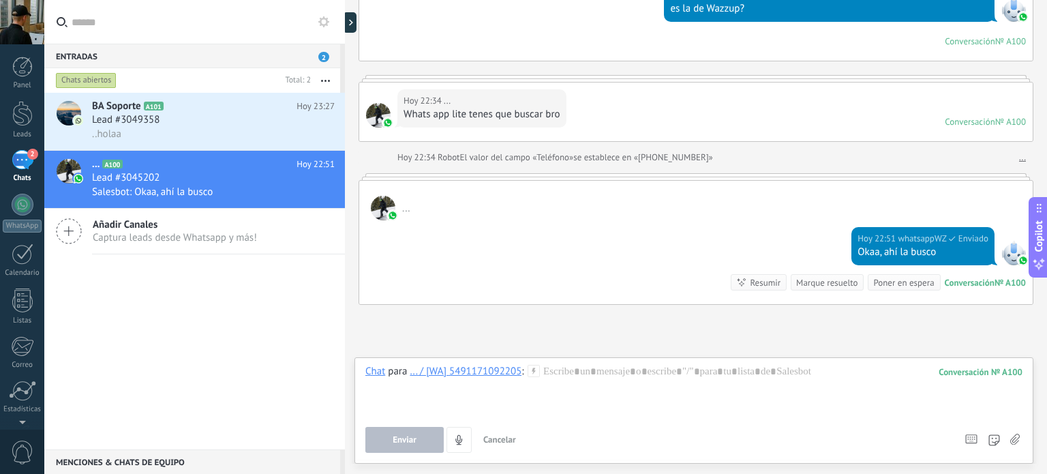
click at [503, 444] on span "Cancelar" at bounding box center [499, 439] width 33 height 12
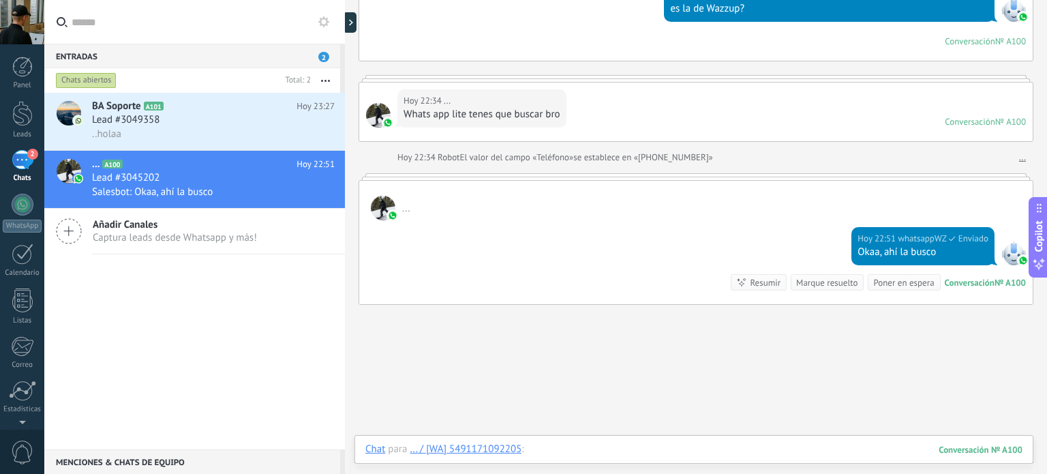
click at [579, 449] on div at bounding box center [693, 462] width 657 height 41
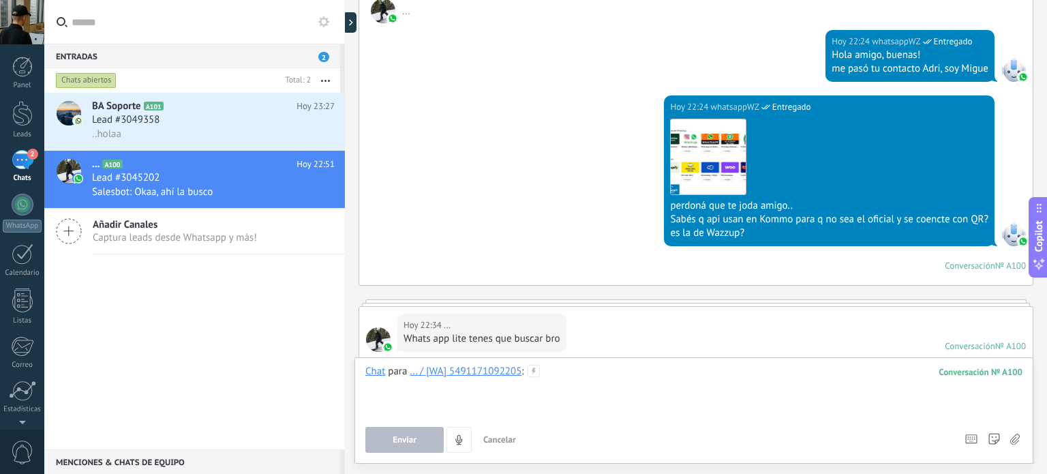
scroll to position [411, 0]
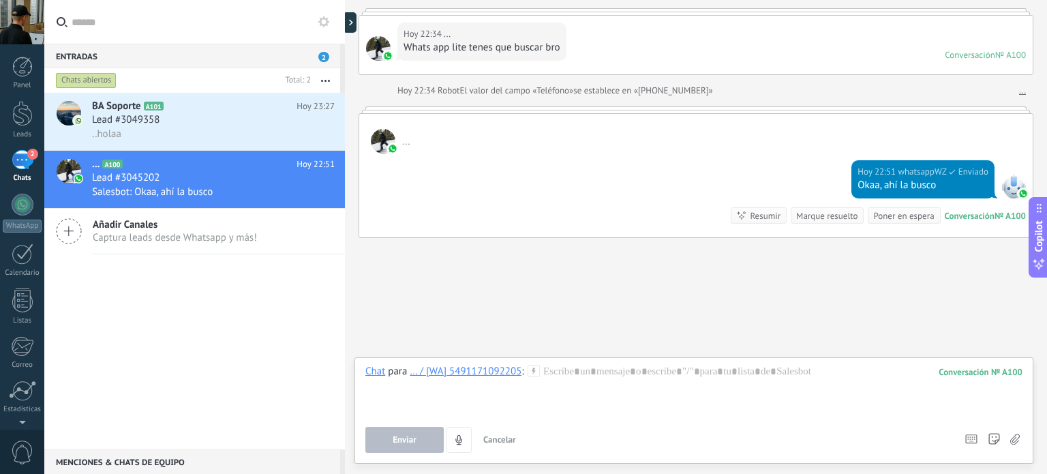
click at [321, 61] on span "2" at bounding box center [323, 57] width 11 height 10
click at [13, 78] on link "Panel" at bounding box center [22, 73] width 44 height 33
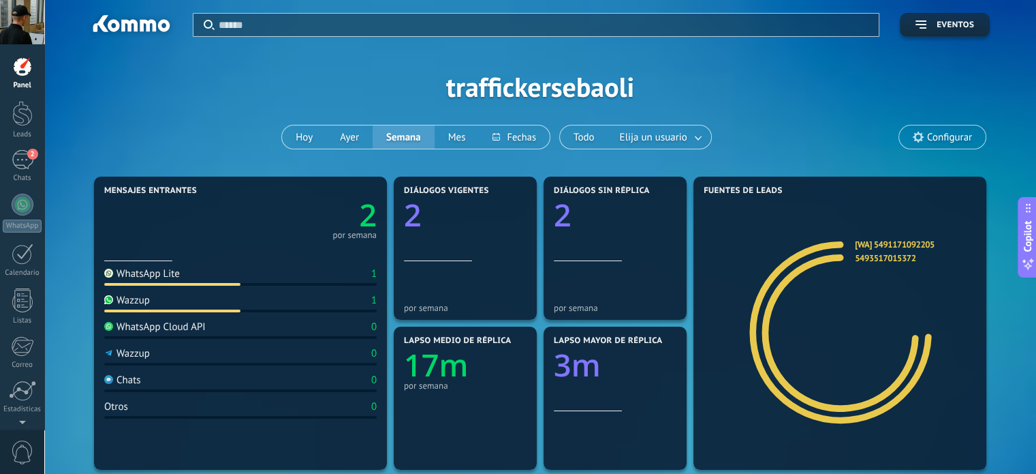
click at [234, 274] on div "WhatsApp Lite 1" at bounding box center [240, 276] width 273 height 18
click at [213, 307] on div "Wazzup 1" at bounding box center [240, 303] width 273 height 18
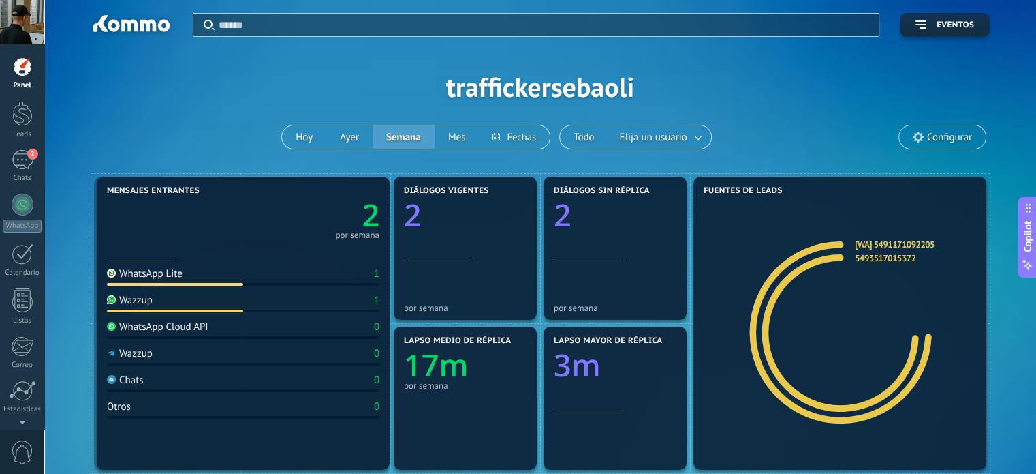
drag, startPoint x: 213, startPoint y: 307, endPoint x: 213, endPoint y: 299, distance: 8.2
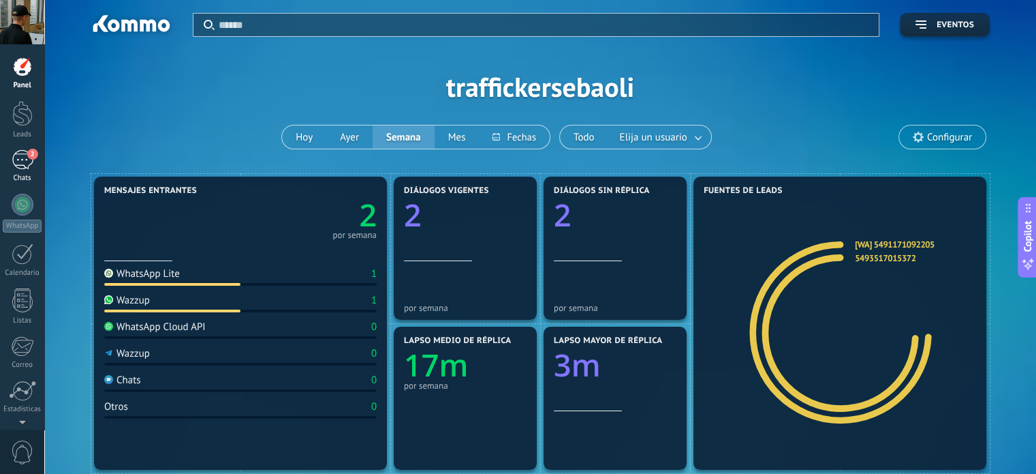
click at [17, 174] on div "Chats" at bounding box center [23, 178] width 40 height 9
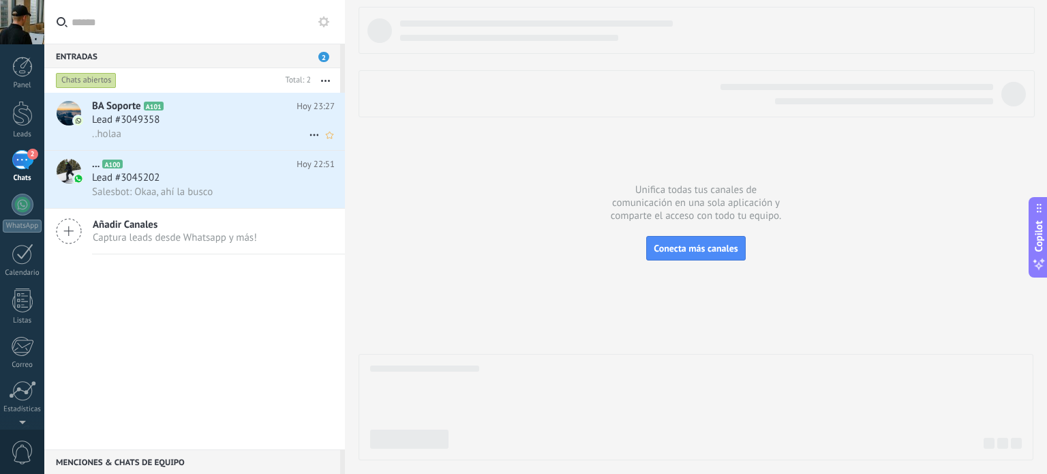
click at [306, 132] on icon at bounding box center [314, 135] width 16 height 16
click at [331, 76] on div at bounding box center [523, 237] width 1047 height 474
click at [325, 81] on button "button" at bounding box center [325, 80] width 29 height 25
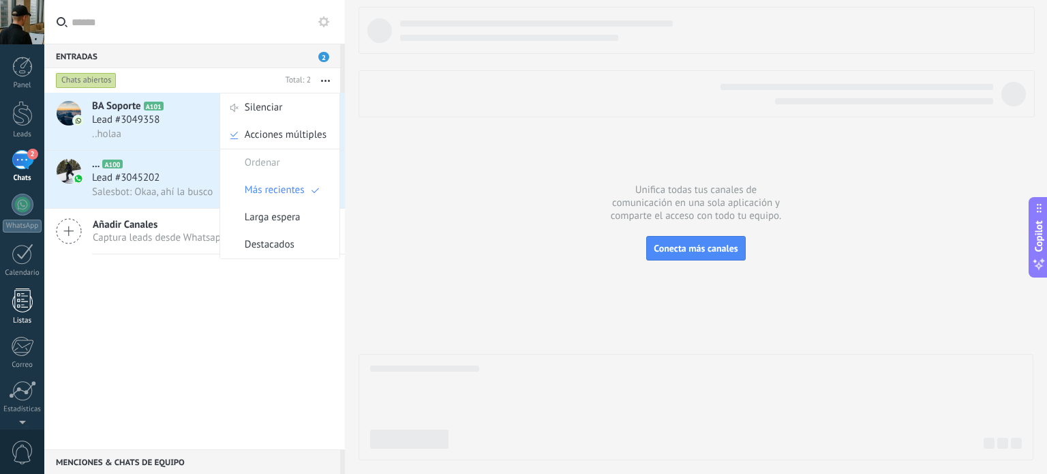
click at [22, 301] on div at bounding box center [22, 300] width 20 height 24
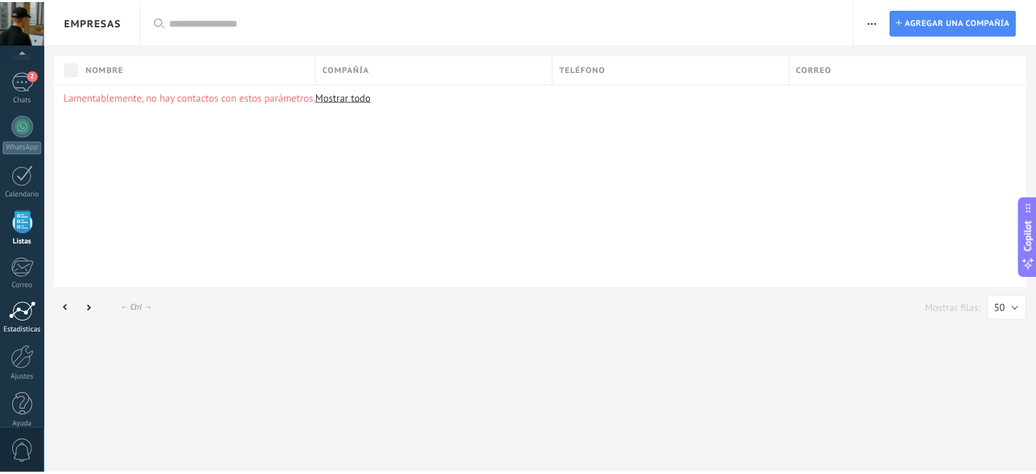
scroll to position [93, 0]
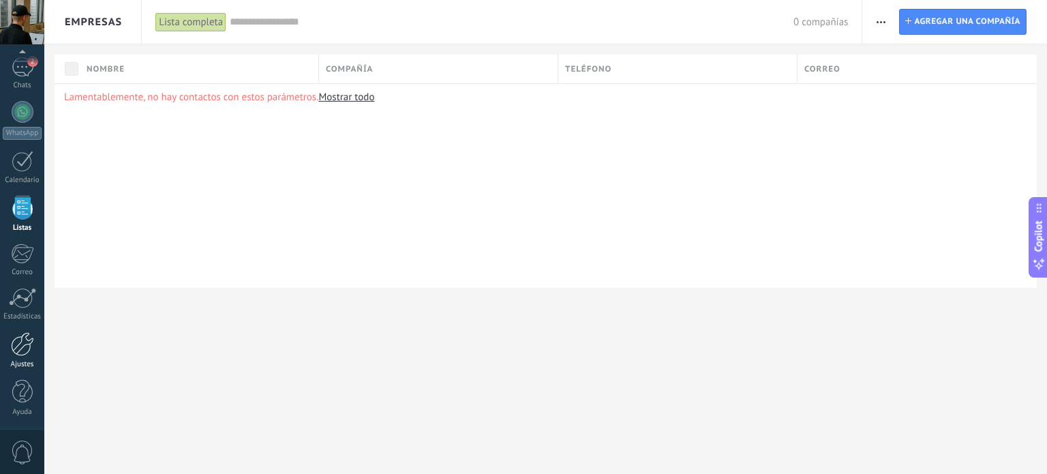
click at [17, 339] on div at bounding box center [22, 344] width 23 height 24
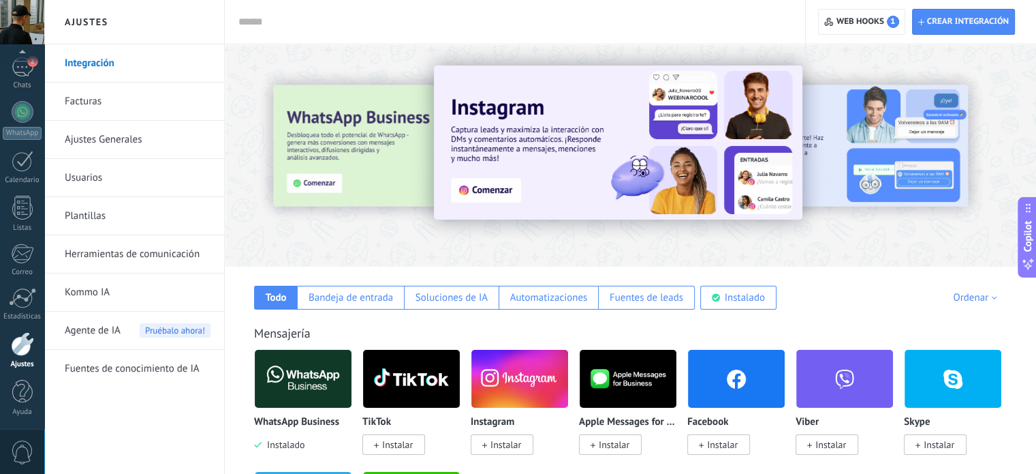
click at [168, 129] on link "Ajustes Generales" at bounding box center [138, 140] width 146 height 38
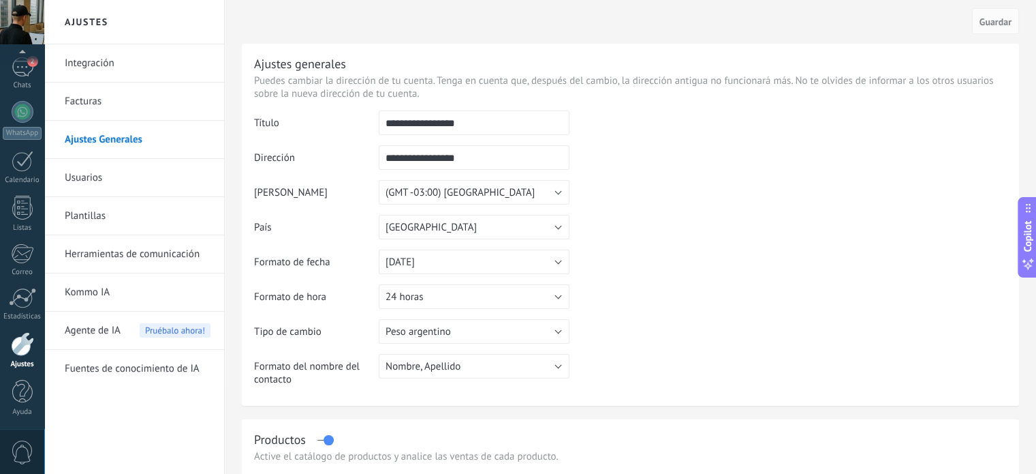
drag, startPoint x: 425, startPoint y: 121, endPoint x: 256, endPoint y: 159, distance: 173.3
click at [256, 159] on tbody "**********" at bounding box center [630, 253] width 753 height 286
click at [439, 117] on input "*******" at bounding box center [474, 122] width 191 height 25
click at [439, 117] on input "**********" at bounding box center [474, 122] width 191 height 25
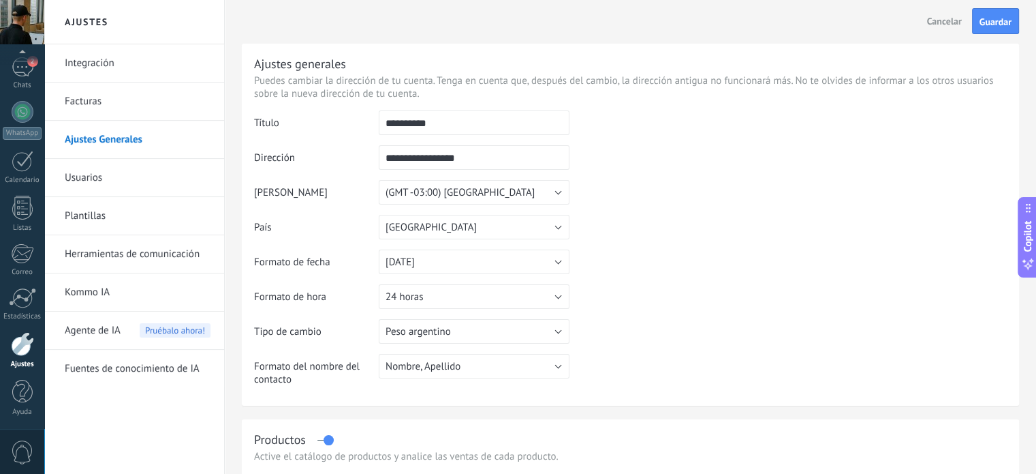
click at [439, 117] on input "**********" at bounding box center [474, 122] width 191 height 25
type input "**********"
click at [482, 159] on input "**********" at bounding box center [474, 157] width 191 height 25
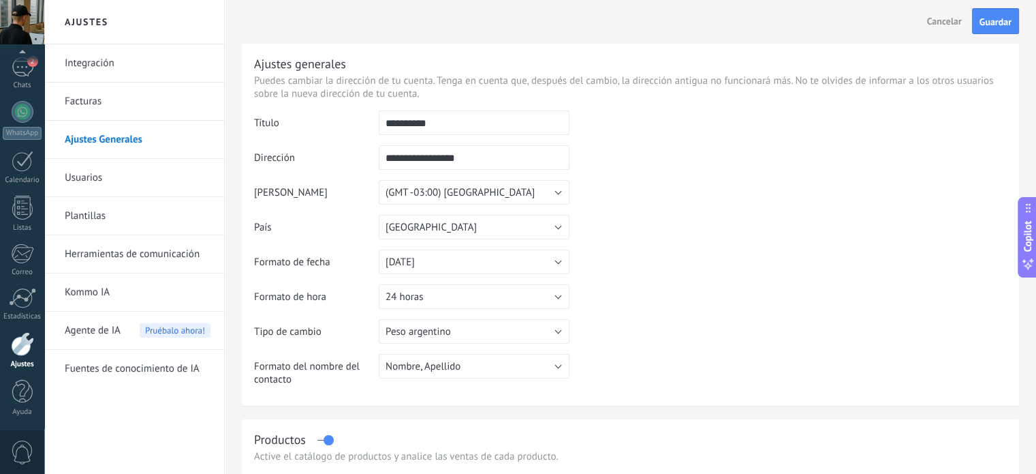
paste input "text"
type input "**********"
click at [758, 190] on td at bounding box center [788, 179] width 437 height 139
click at [981, 33] on button "Guardar" at bounding box center [995, 21] width 47 height 26
